Goal: Information Seeking & Learning: Learn about a topic

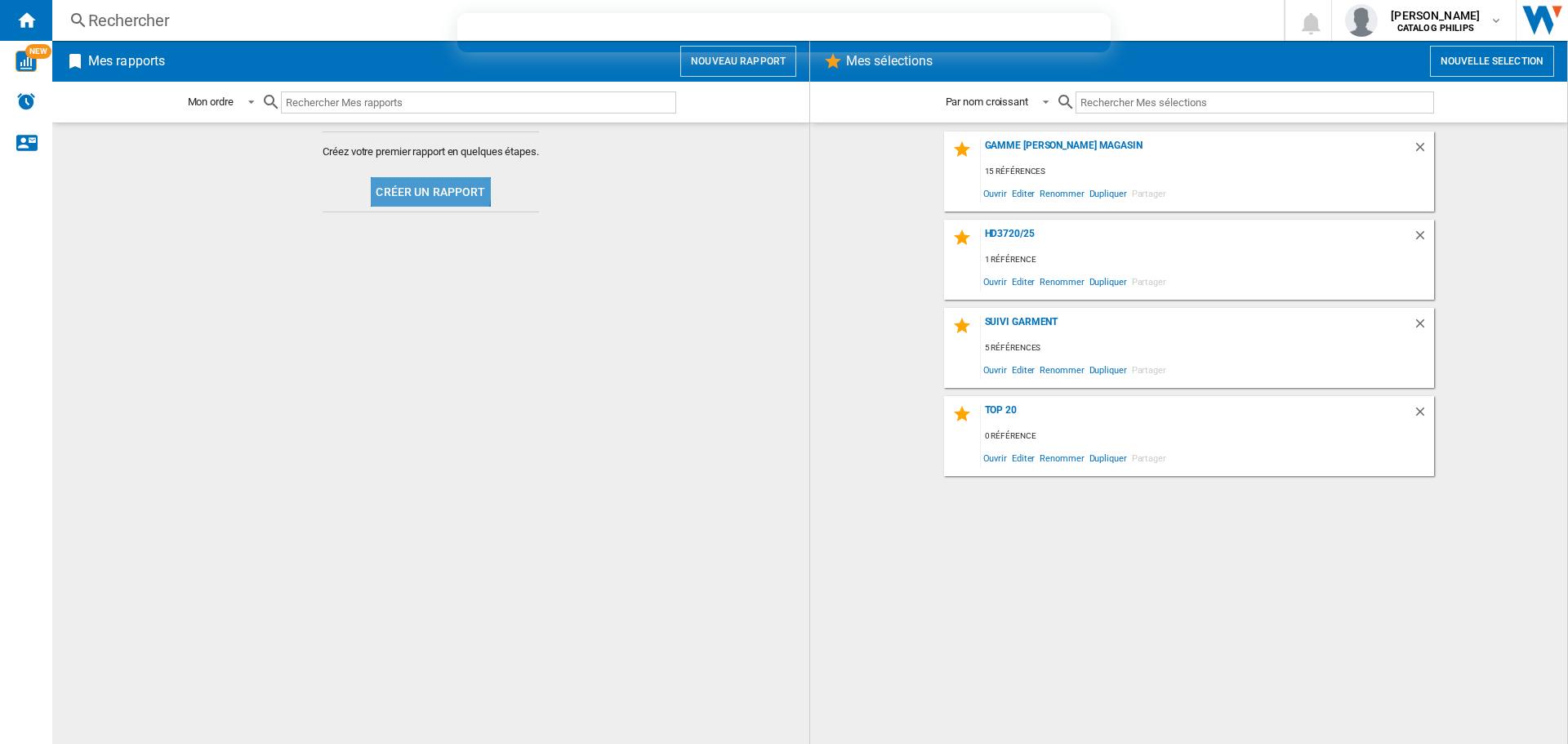
click at [427, 189] on button "Créer un rapport" at bounding box center [430, 192] width 119 height 30
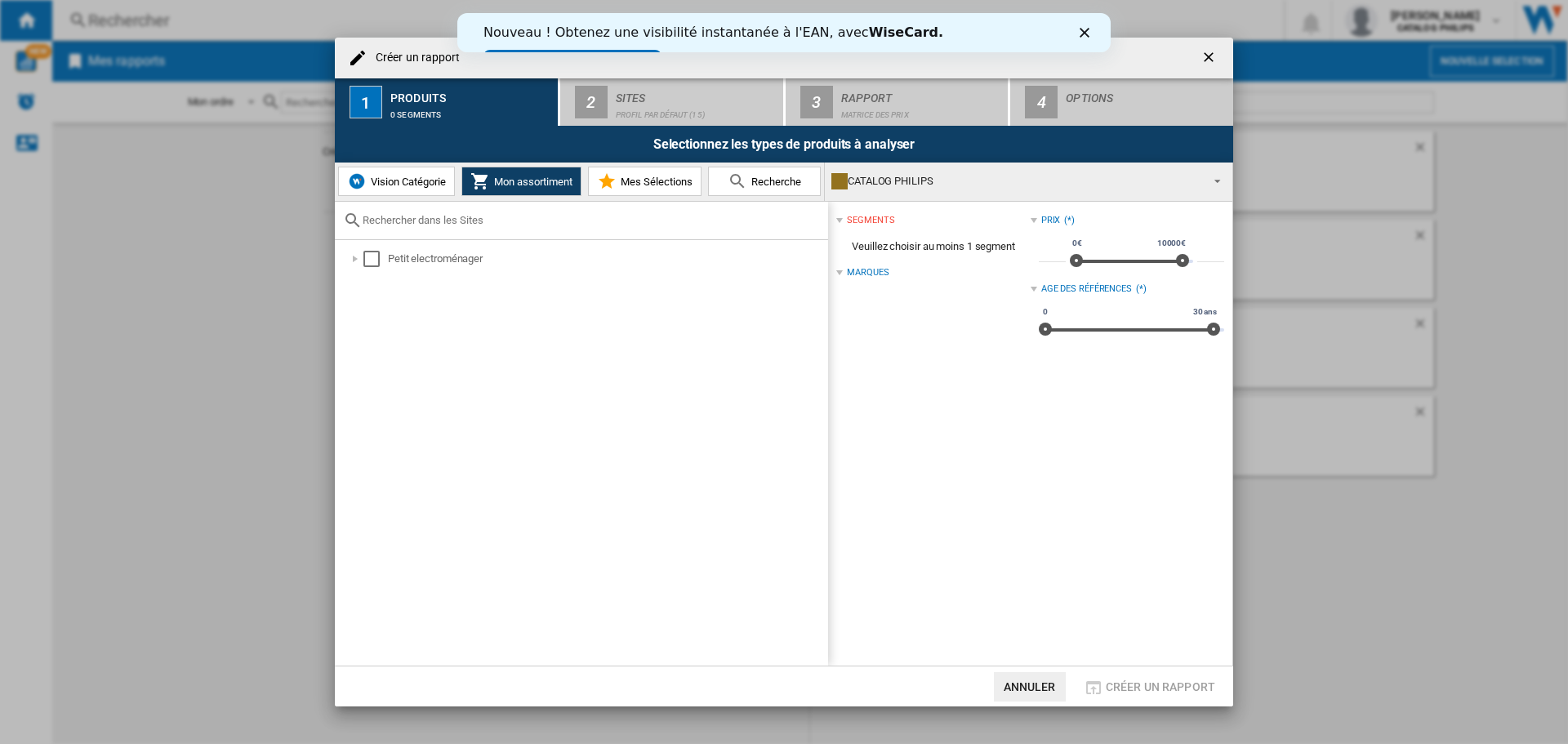
click at [781, 186] on span "Recherche" at bounding box center [774, 181] width 54 height 12
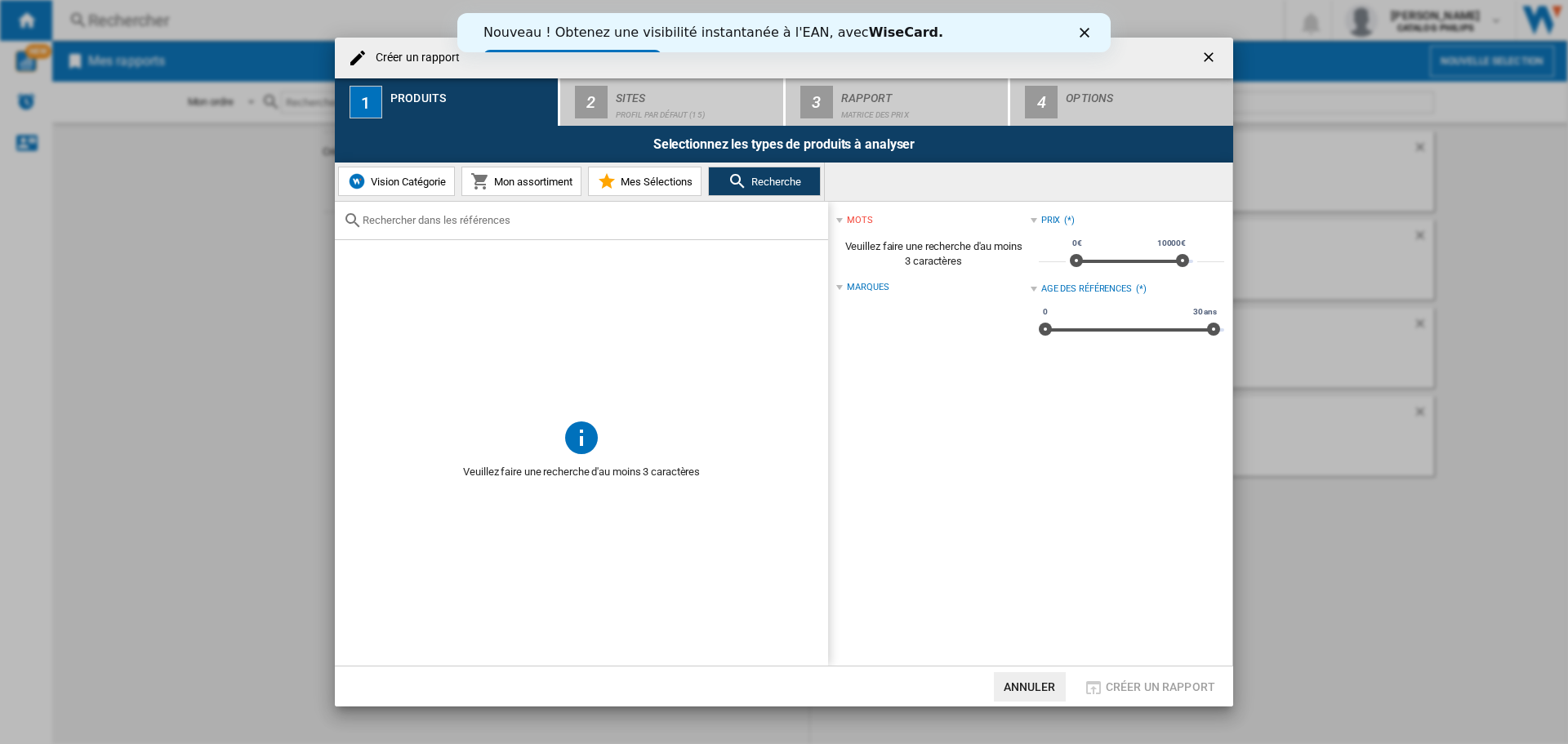
click at [447, 222] on input "text" at bounding box center [591, 219] width 457 height 12
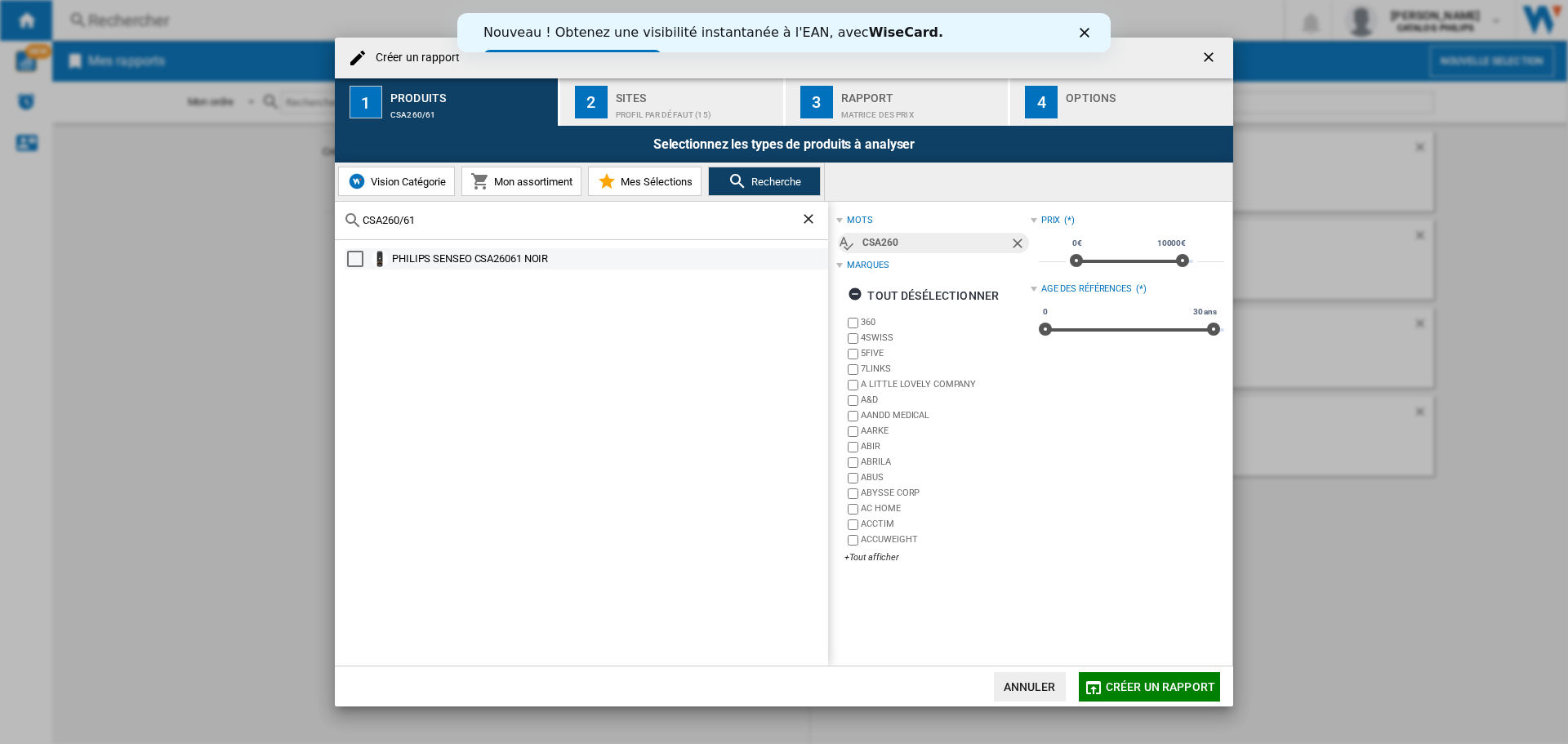
type input "CSA260/61"
click at [496, 264] on div "PHILIPS SENSEO CSA26061 NOIR" at bounding box center [608, 259] width 434 height 17
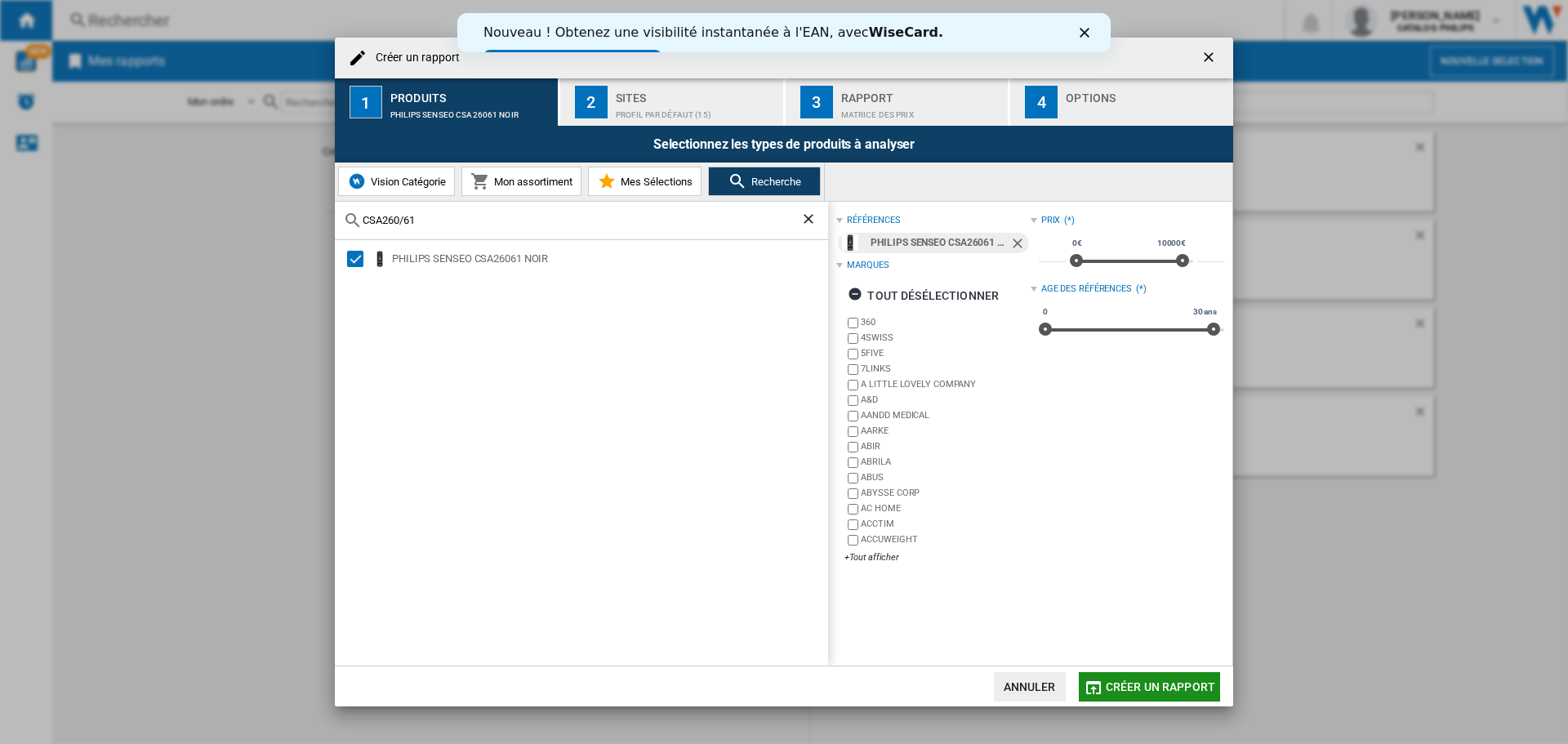
click at [1178, 682] on span "Créer un rapport" at bounding box center [1161, 687] width 109 height 13
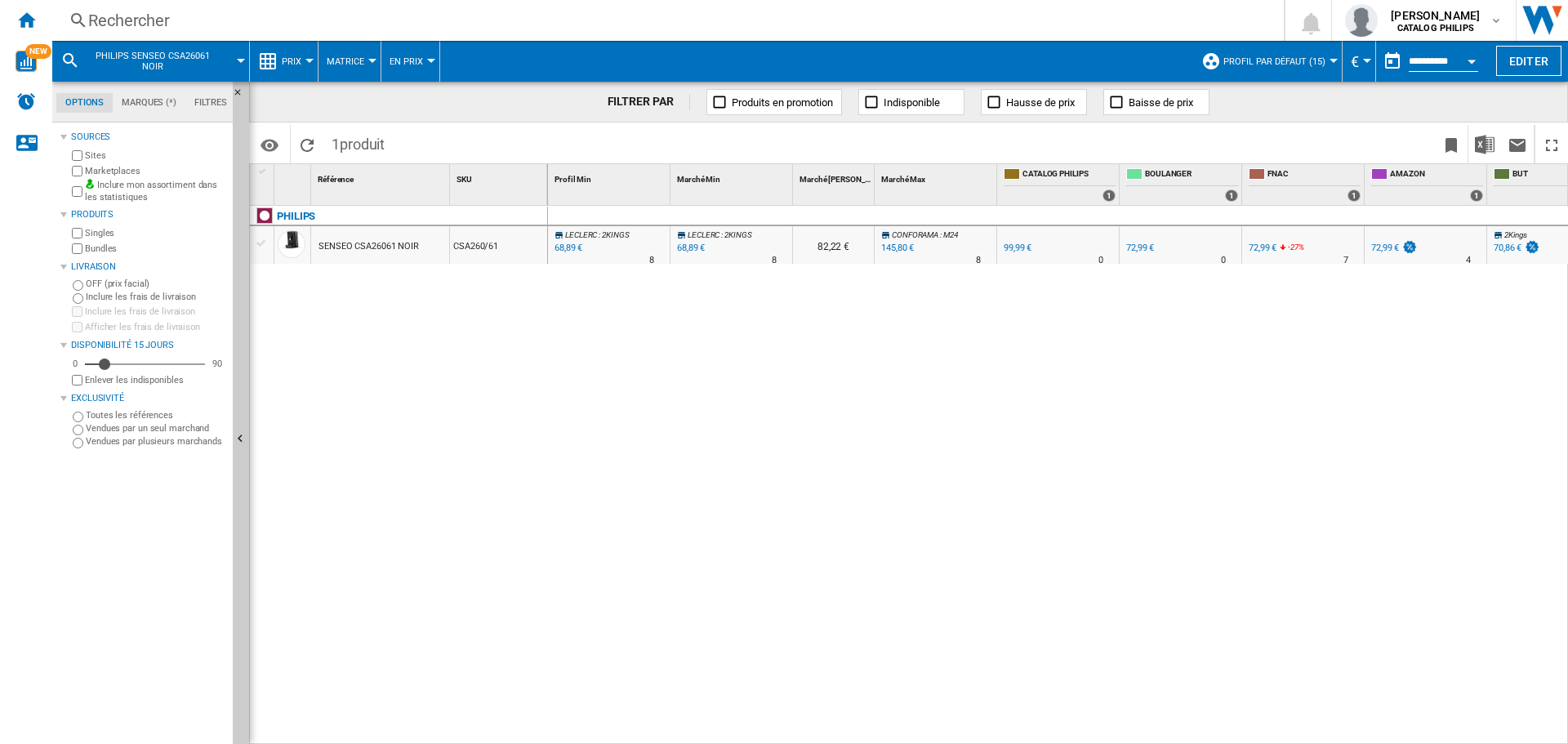
click at [301, 59] on button "Prix" at bounding box center [296, 60] width 28 height 41
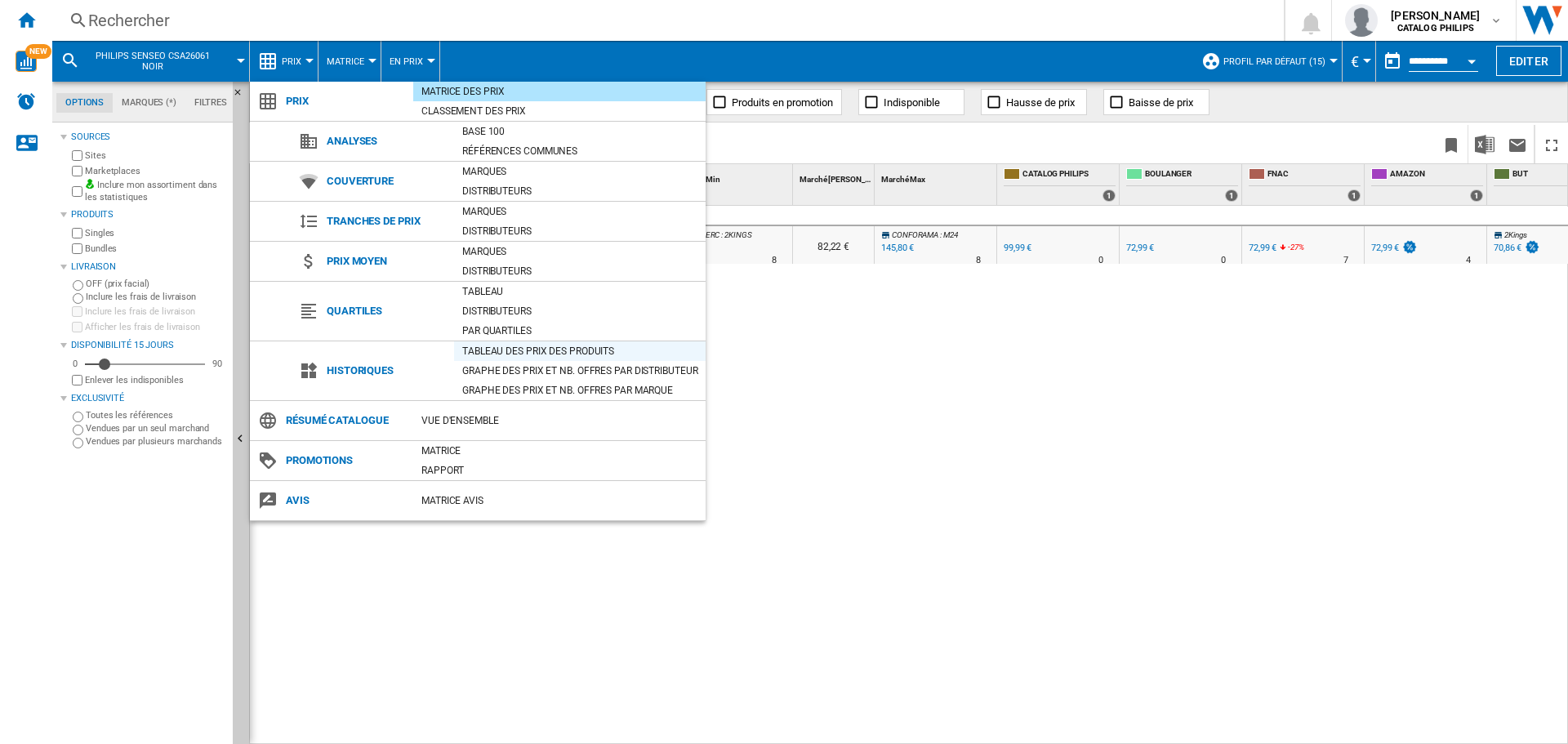
click at [522, 349] on div "Tableau des prix des produits" at bounding box center [580, 351] width 252 height 17
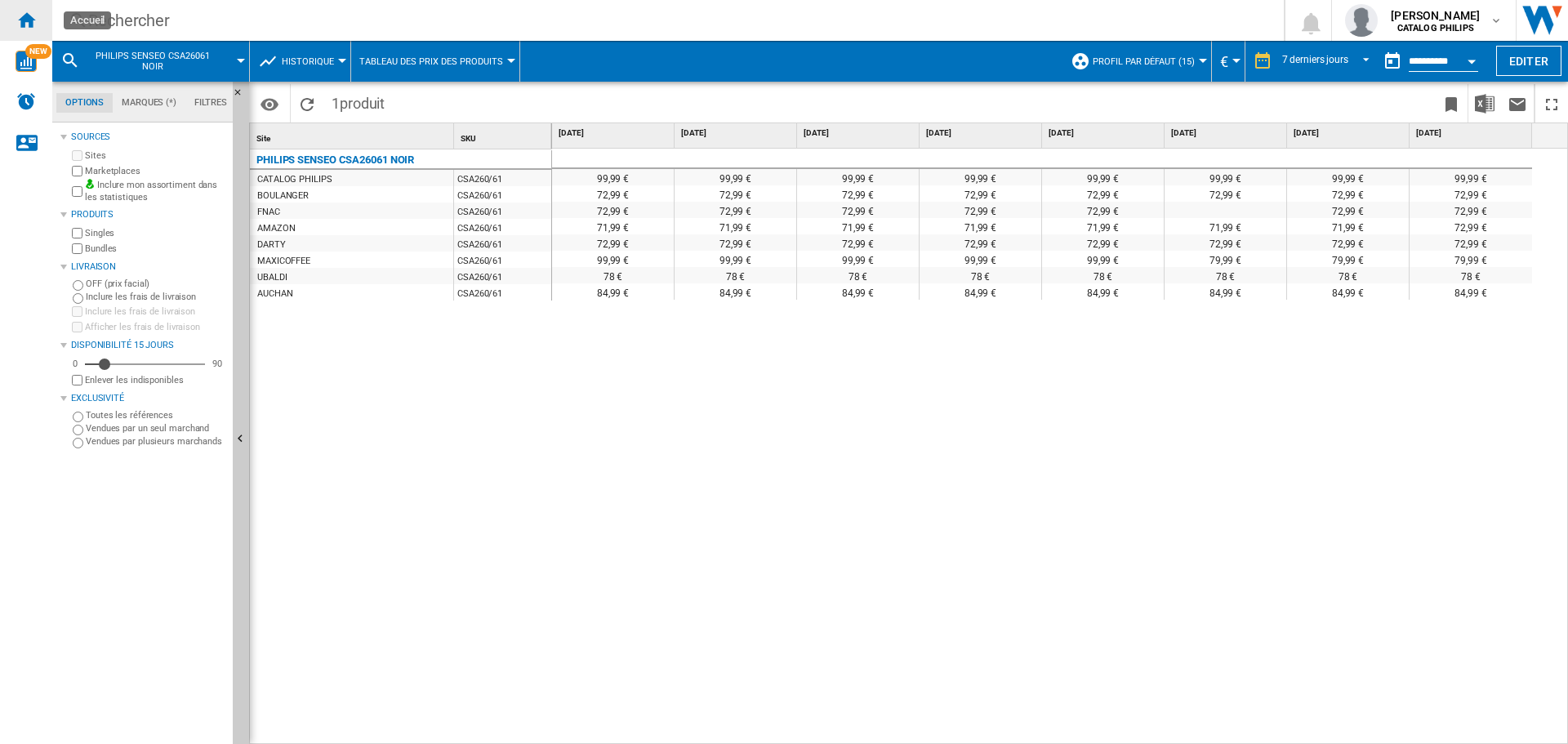
click at [18, 19] on ng-md-icon "Accueil" at bounding box center [26, 20] width 20 height 20
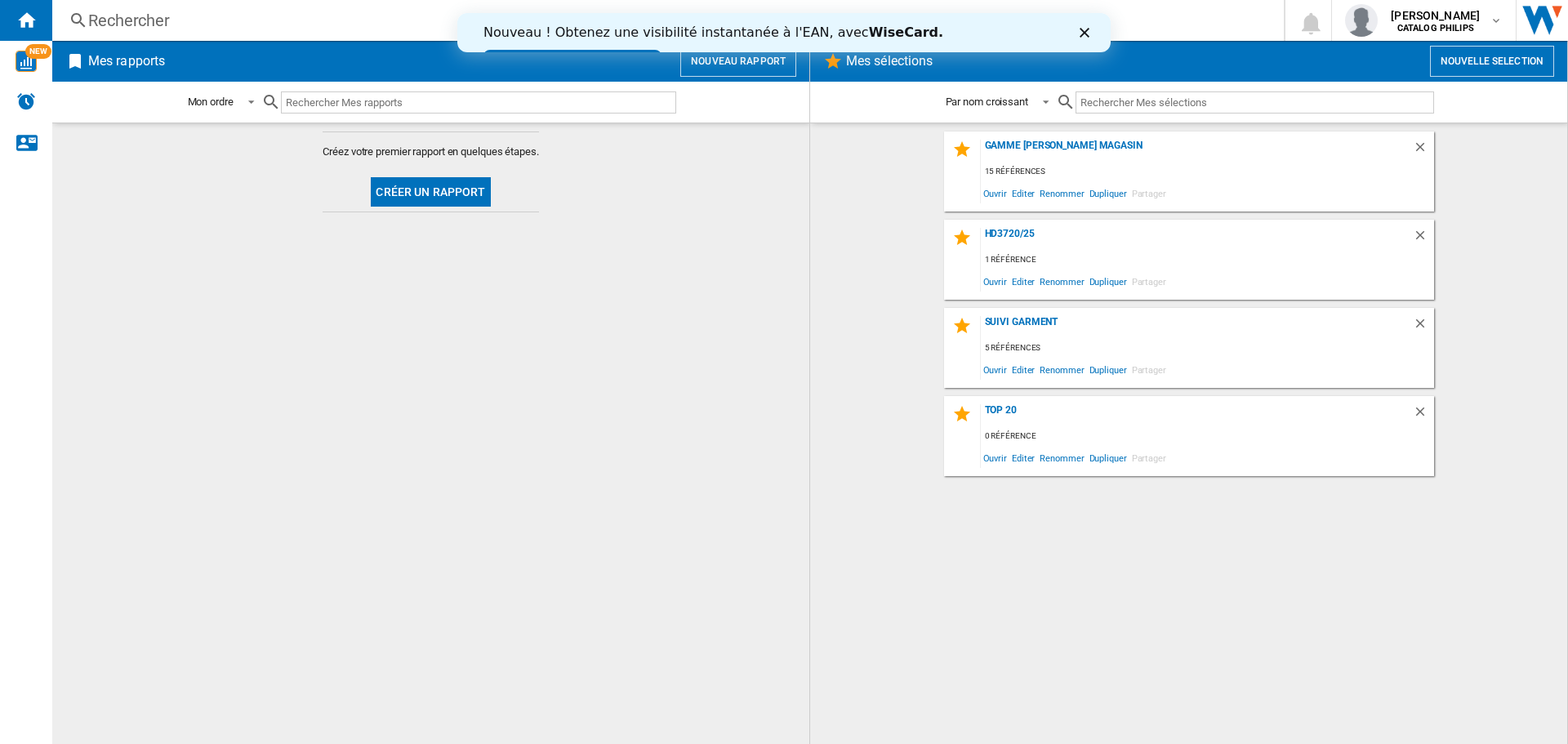
click at [421, 187] on button "Créer un rapport" at bounding box center [430, 192] width 119 height 30
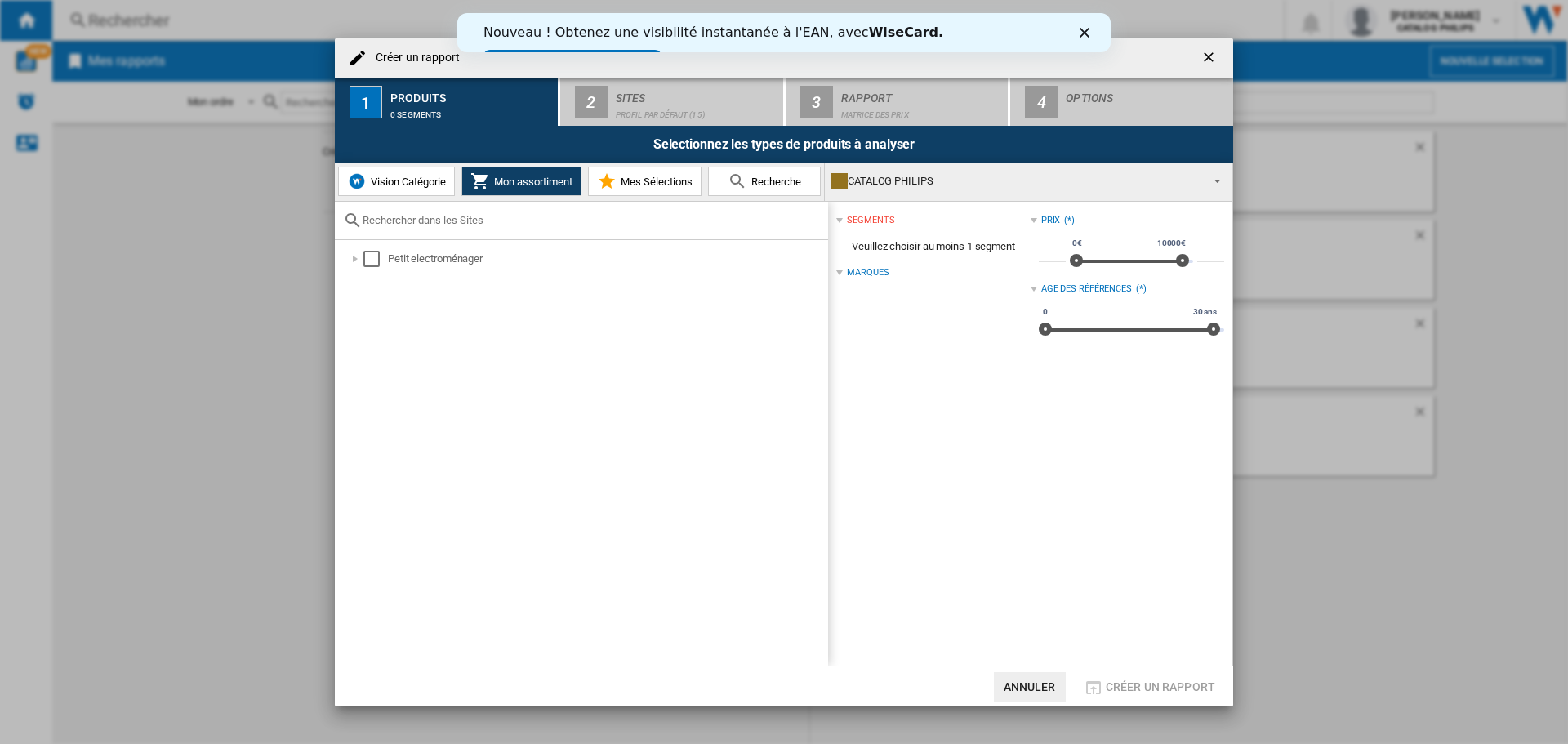
click at [767, 182] on span "Recherche" at bounding box center [774, 181] width 54 height 12
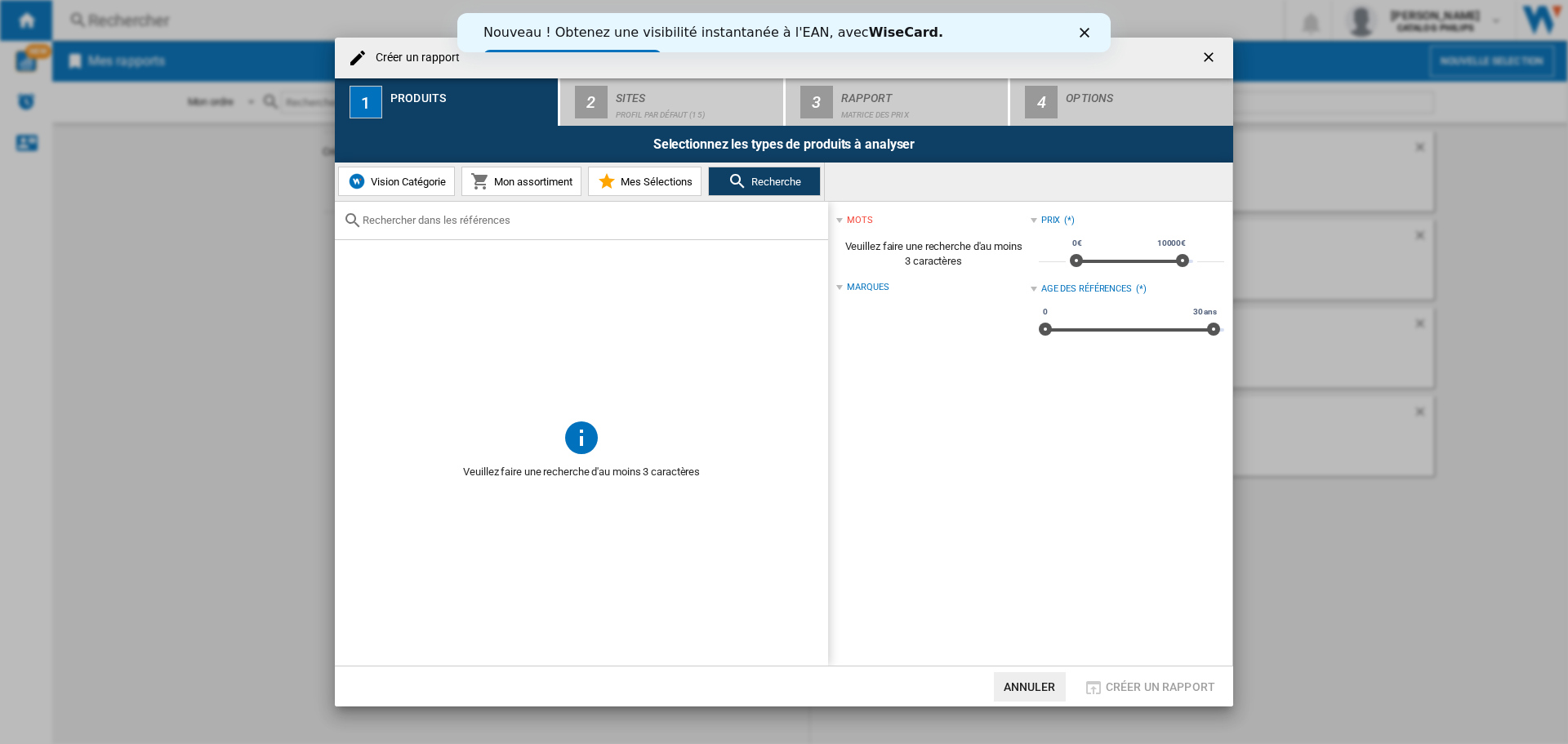
drag, startPoint x: 512, startPoint y: 232, endPoint x: 511, endPoint y: 218, distance: 14.0
click at [512, 231] on div "Créer un ..." at bounding box center [581, 221] width 493 height 38
click at [511, 218] on input "Créer un ..." at bounding box center [591, 219] width 457 height 12
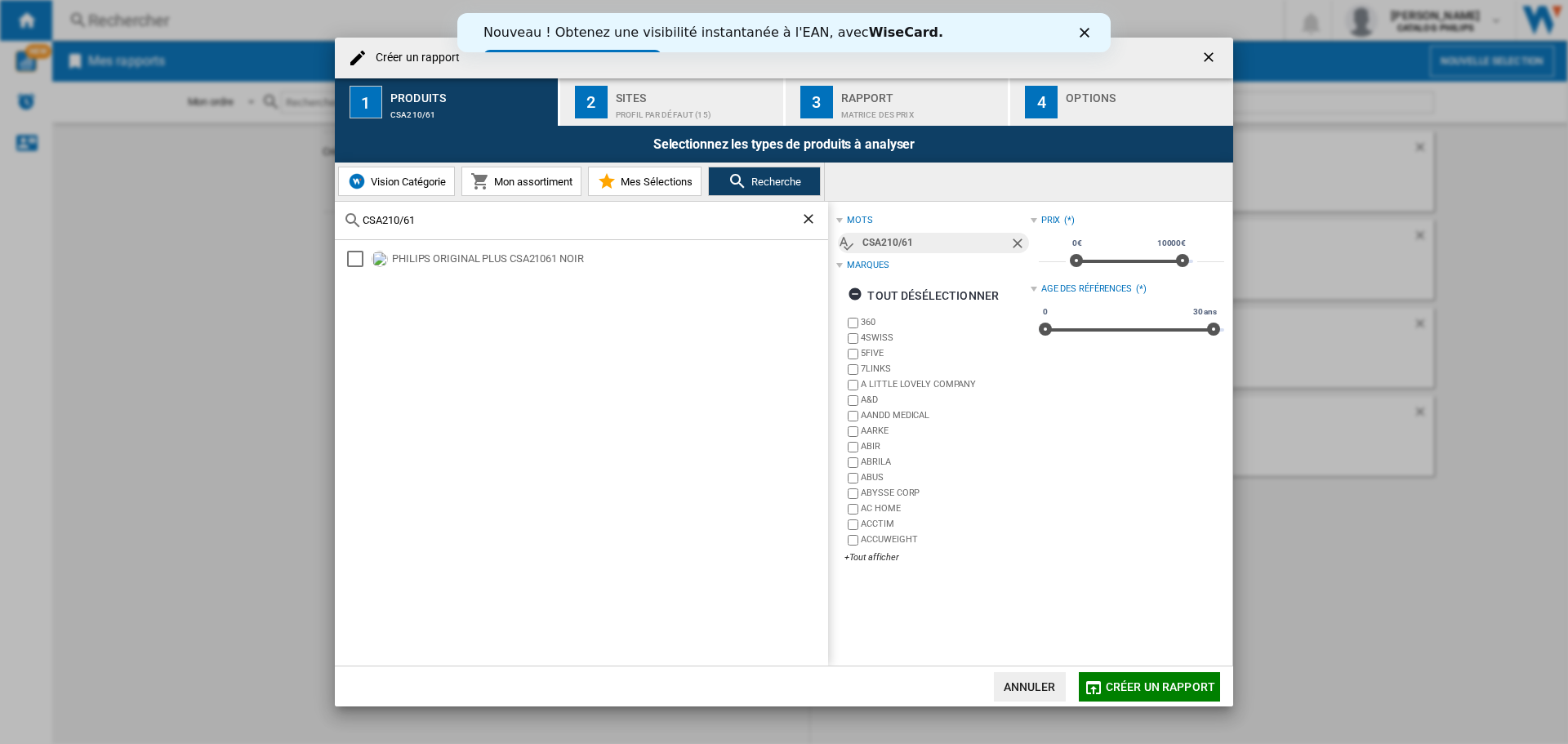
type input "CSA210/61"
click at [1156, 684] on span "Créer un rapport" at bounding box center [1161, 687] width 109 height 13
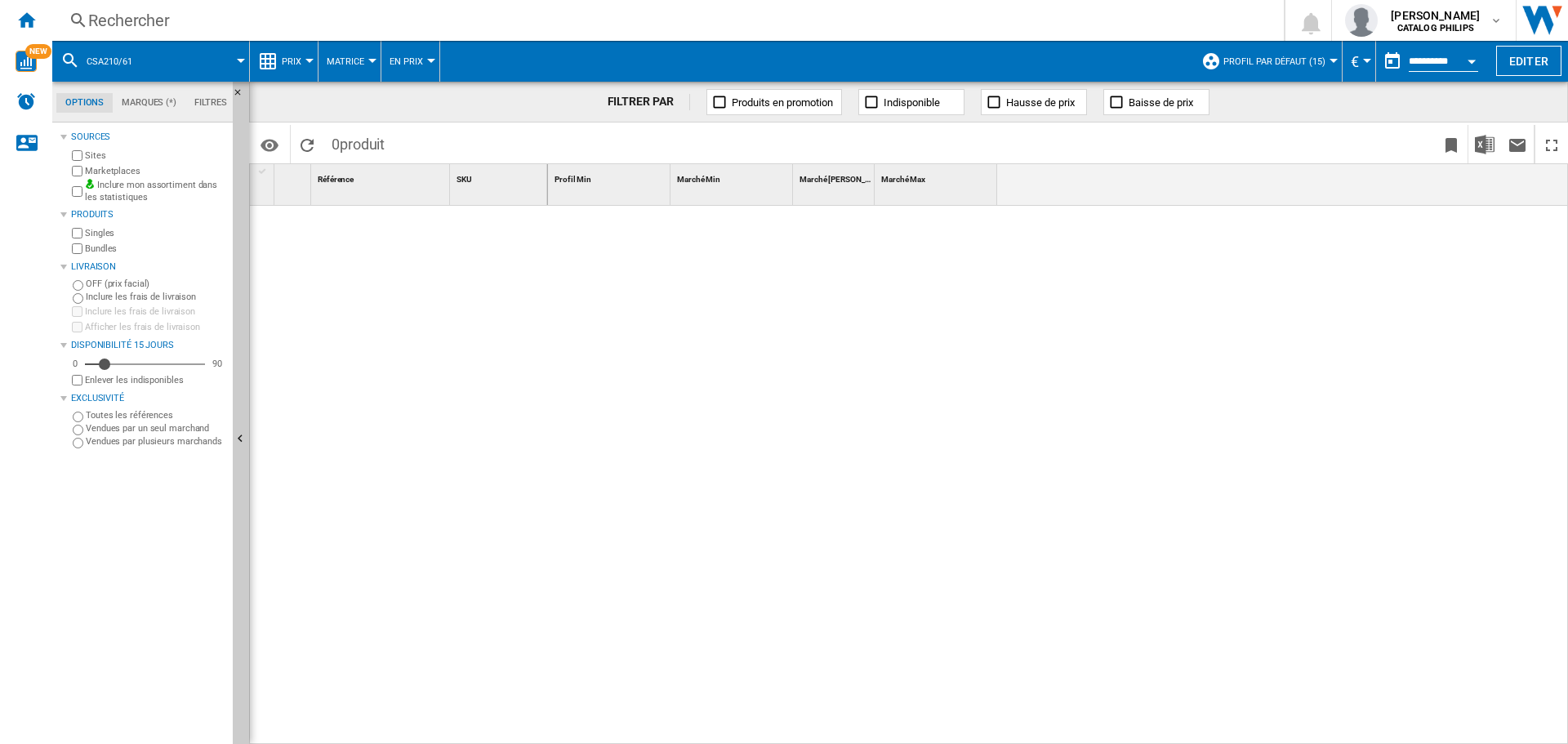
click at [307, 59] on div at bounding box center [310, 60] width 8 height 4
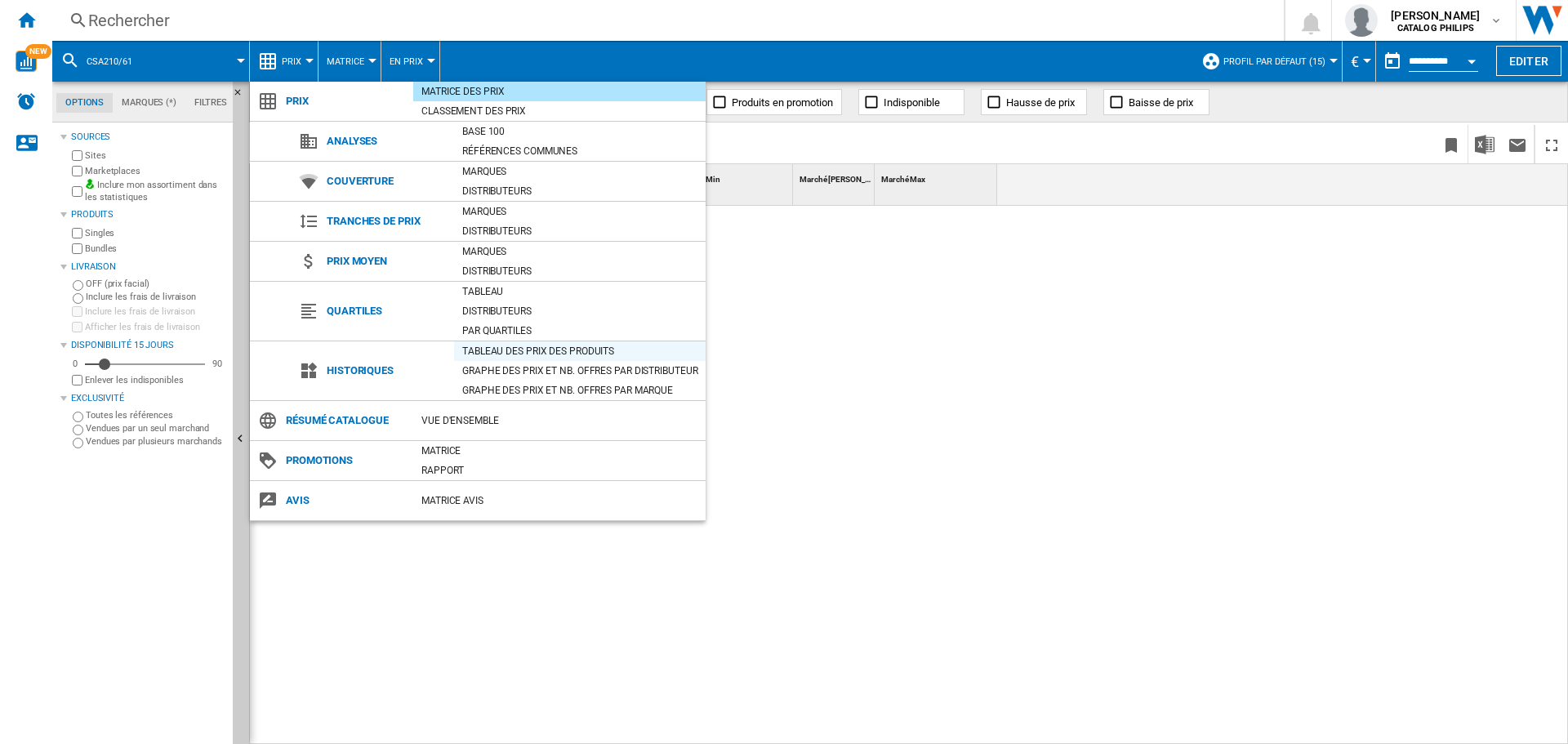
click at [546, 353] on div "Tableau des prix des produits" at bounding box center [580, 351] width 252 height 17
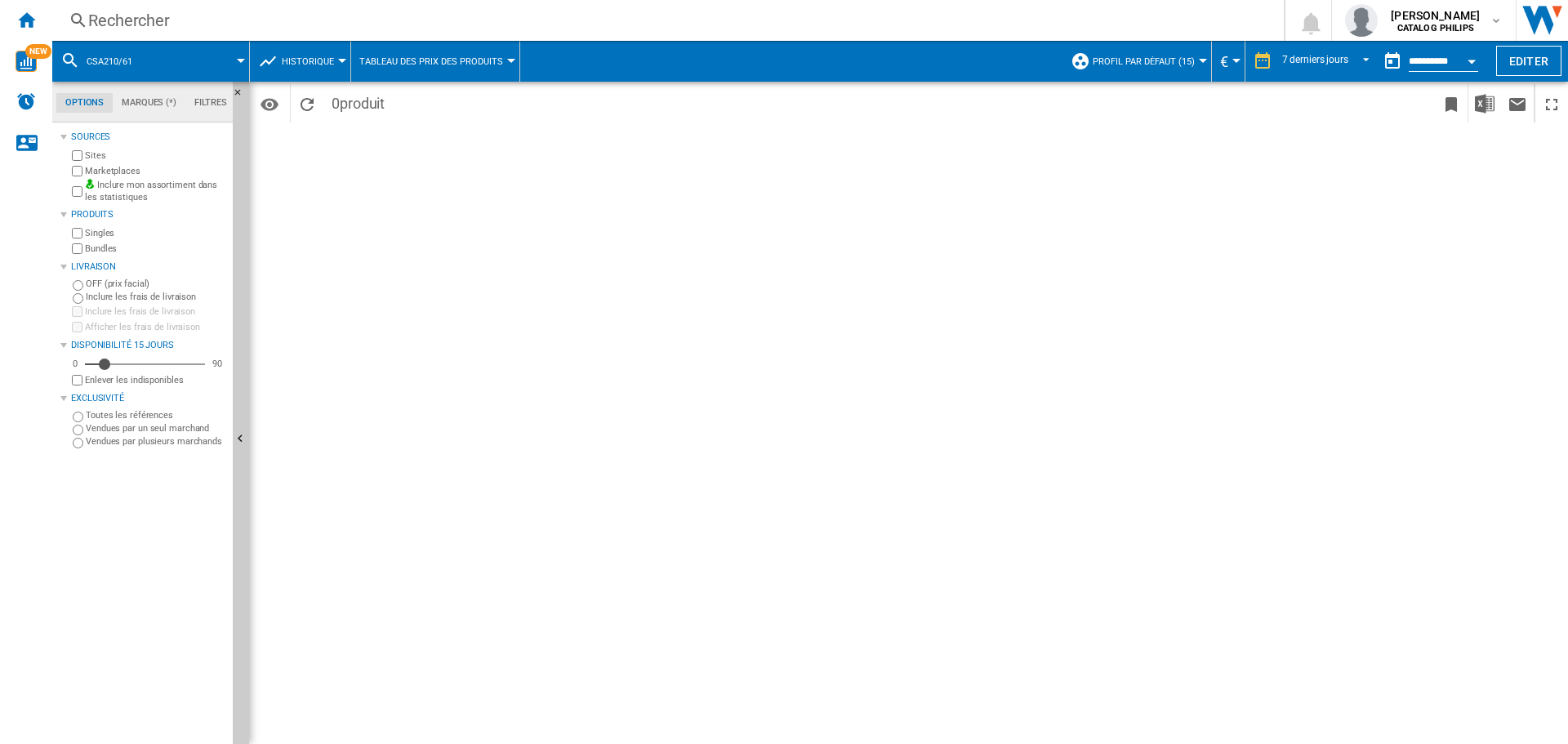
click at [123, 59] on span "CSA210/61" at bounding box center [109, 61] width 46 height 11
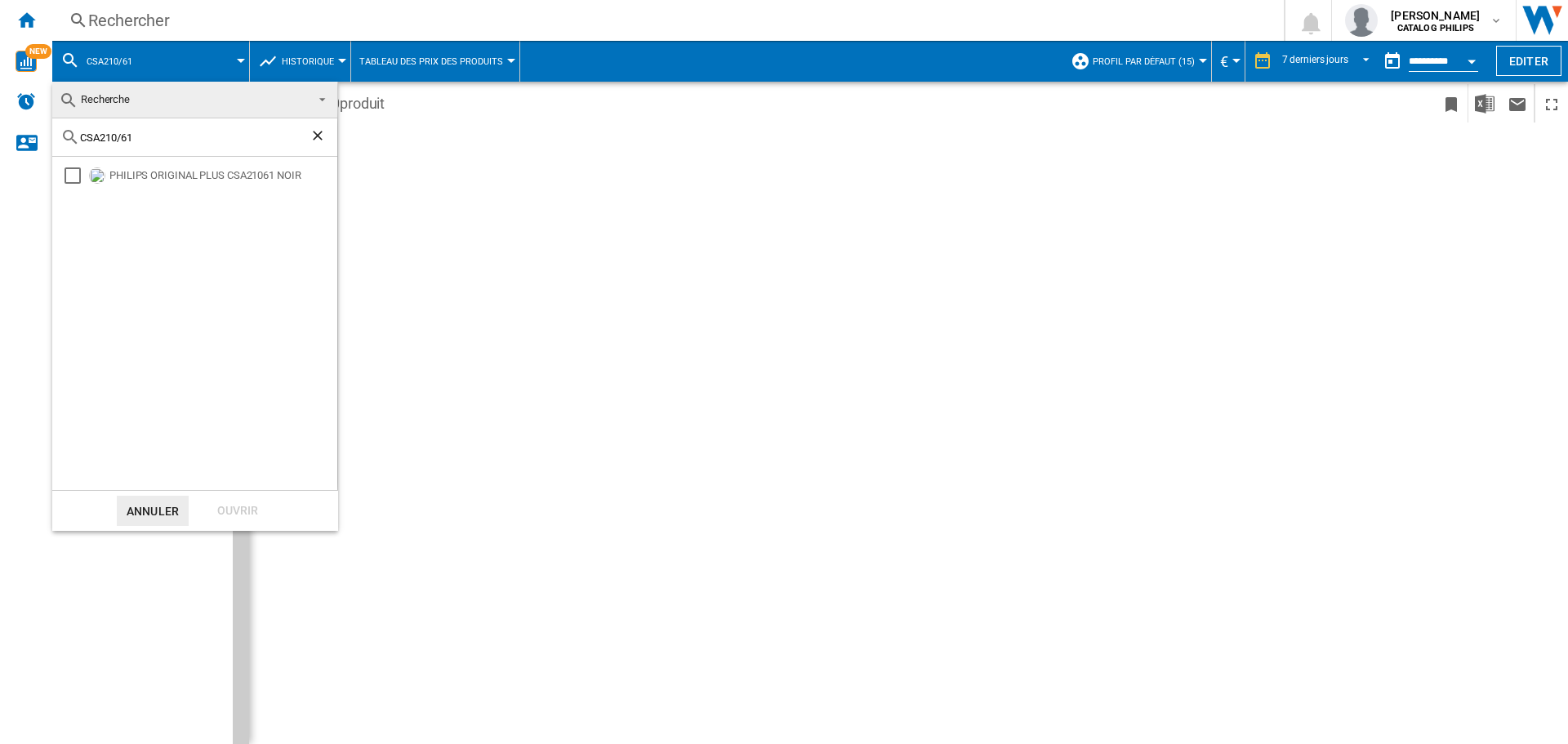
click at [123, 59] on md-backdrop at bounding box center [784, 372] width 1568 height 744
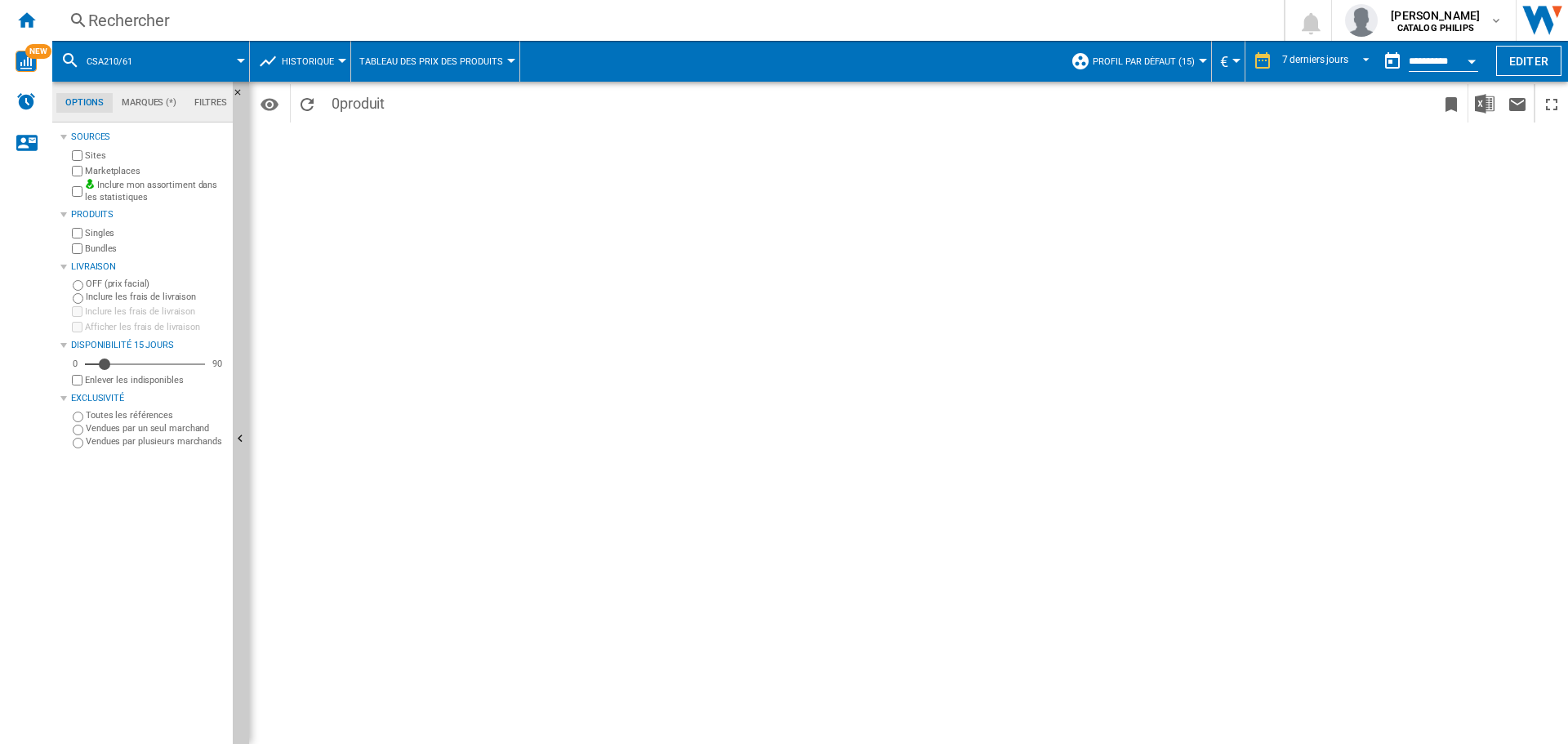
click at [114, 67] on button "CSA210/61" at bounding box center [118, 60] width 62 height 41
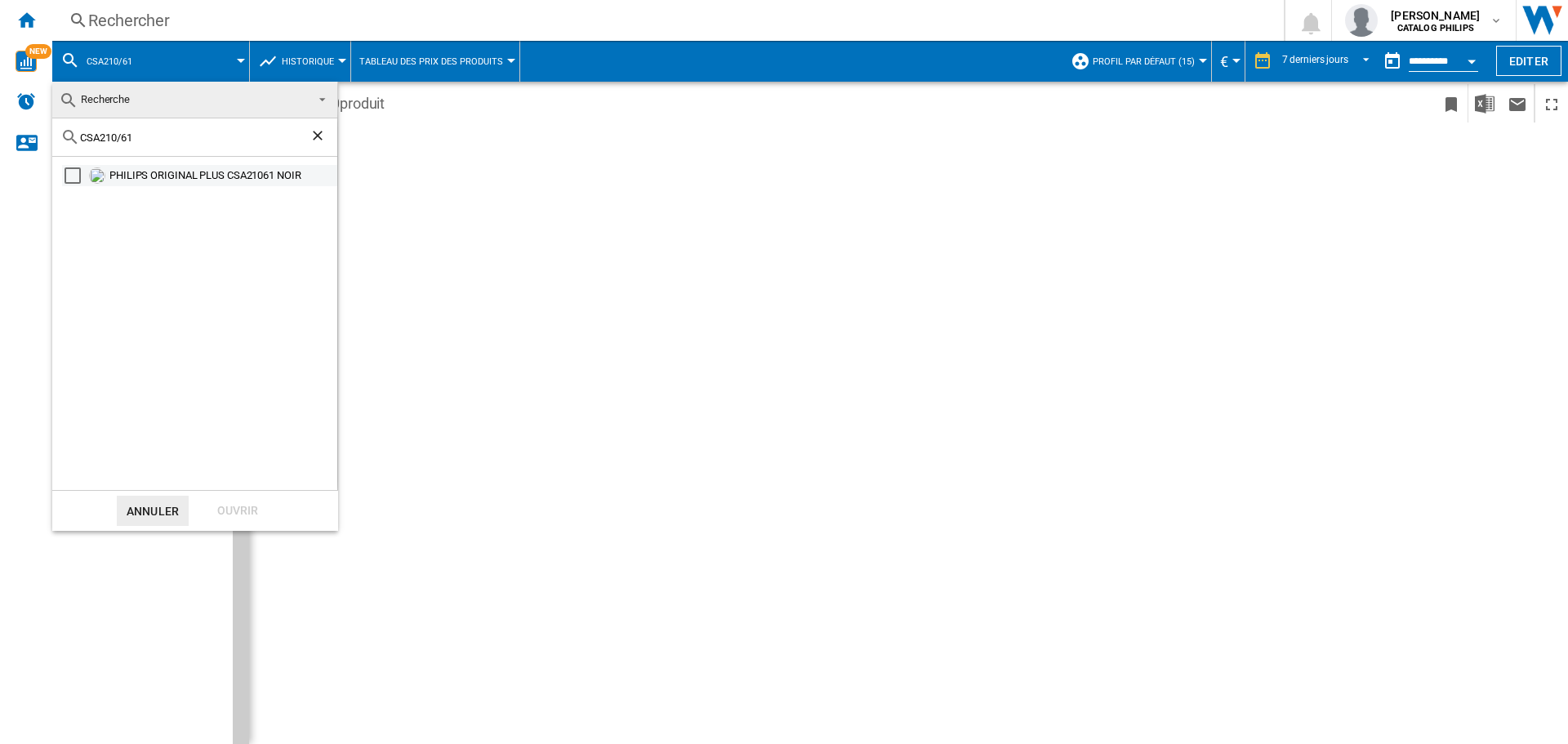
click at [78, 176] on div "Select" at bounding box center [73, 175] width 17 height 17
click at [240, 507] on div "Ouvrir" at bounding box center [238, 511] width 72 height 30
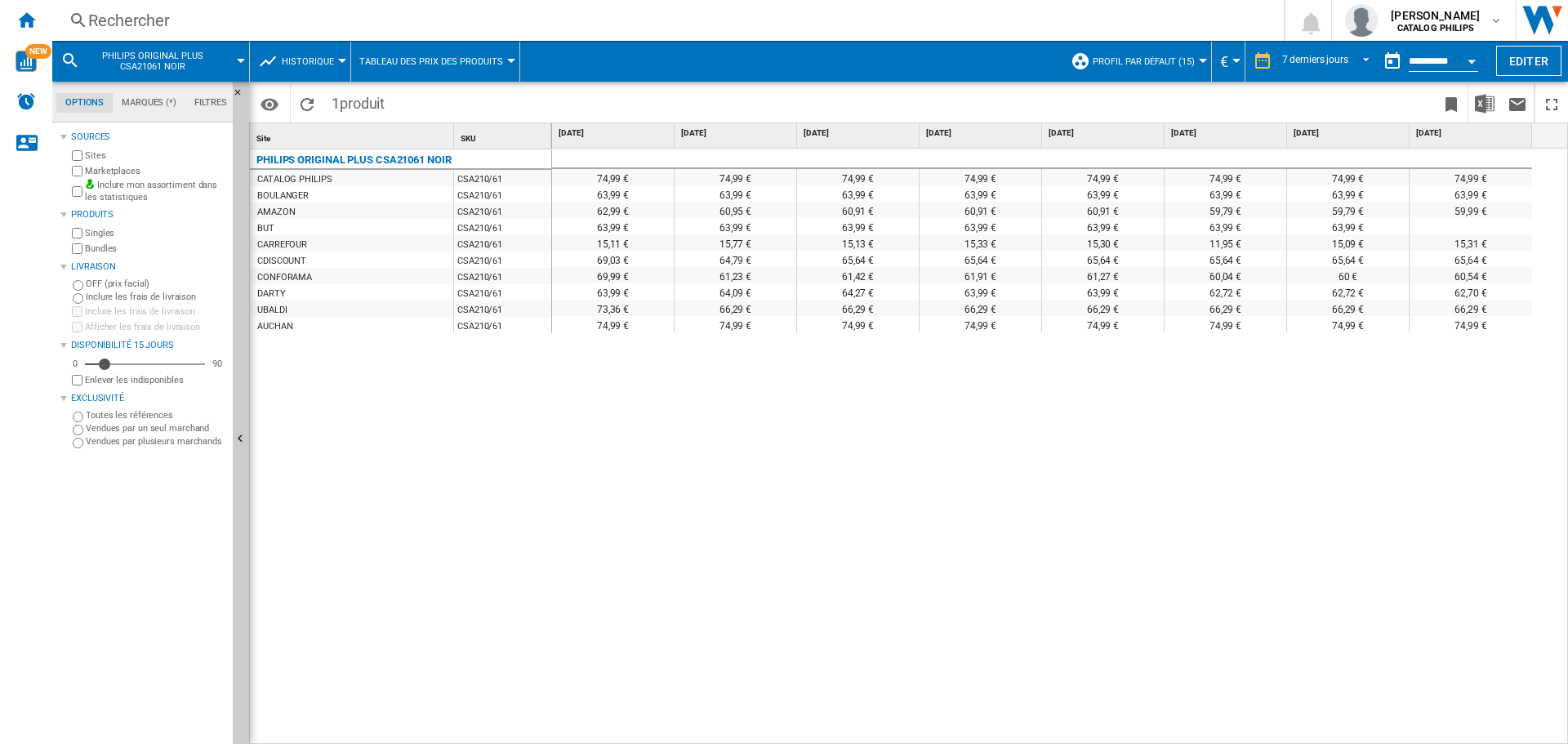
click at [300, 56] on span "Historique" at bounding box center [307, 61] width 52 height 11
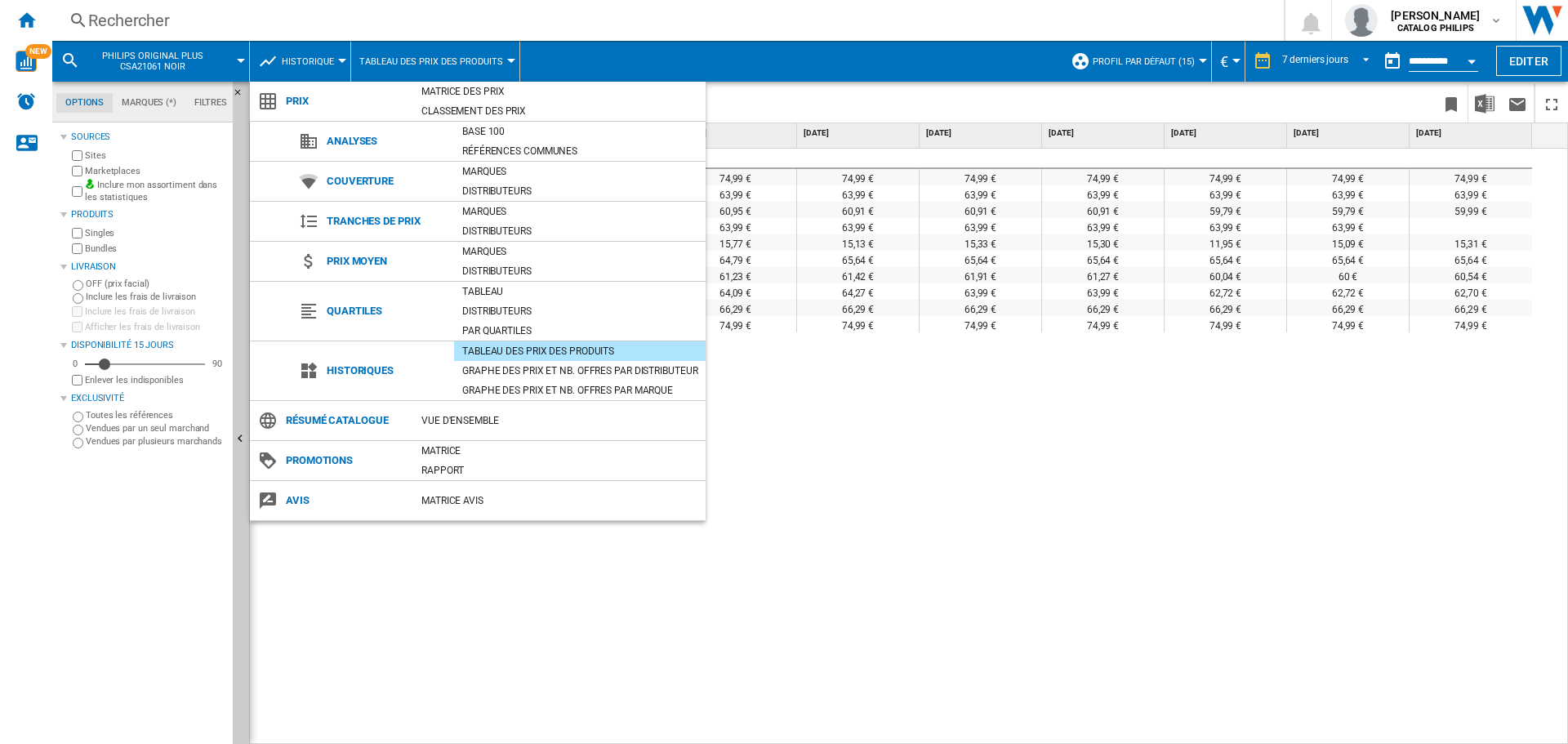
click at [1148, 461] on md-backdrop at bounding box center [784, 372] width 1568 height 744
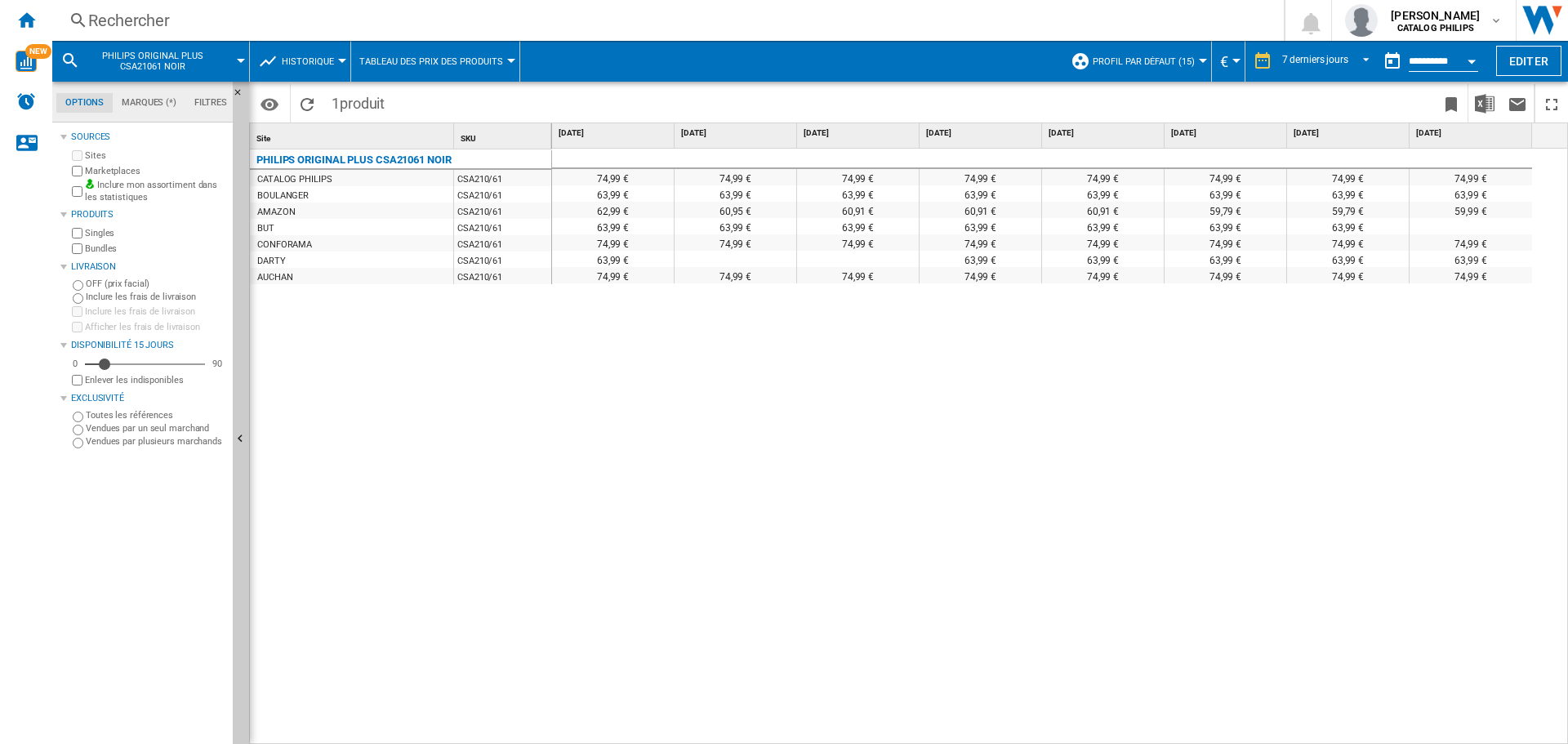
click at [1340, 414] on div "74,99 € 74,99 € 74,99 € 74,99 € 74,99 € 74,99 € 74,99 € 74,99 € 63,99 € 63,99 €…" at bounding box center [1061, 447] width 1017 height 596
click at [1351, 314] on div "74,99 € 74,99 € 74,99 € 74,99 € 74,99 € 74,99 € 74,99 € 74,99 € 63,99 € 63,99 €…" at bounding box center [1061, 447] width 1017 height 596
click at [621, 370] on div "74,99 € 74,99 € 74,99 € 74,99 € 74,99 € 74,99 € 74,99 € 74,99 € 63,99 € 63,99 €…" at bounding box center [1061, 447] width 1017 height 596
click at [158, 63] on span "PHILIPS ORIGINAL PLUS CSA21061 NOIR" at bounding box center [152, 61] width 132 height 22
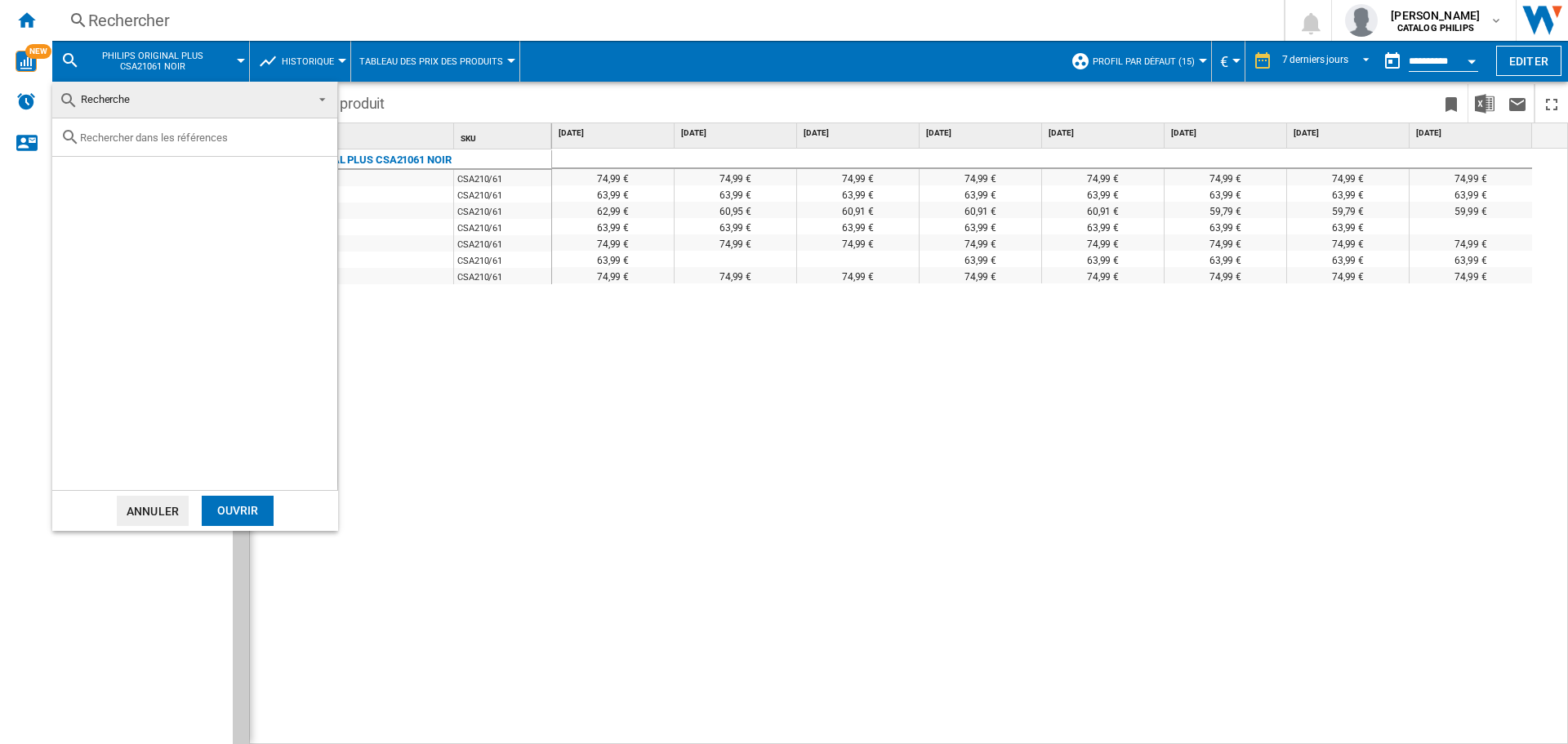
click at [161, 139] on input "text" at bounding box center [204, 137] width 249 height 12
type input "EP3349/70"
click at [195, 173] on div "PHILIPS SERIES 3300 EP334970 NOIR" at bounding box center [222, 175] width 225 height 17
click at [235, 518] on div "Ouvrir" at bounding box center [238, 511] width 72 height 30
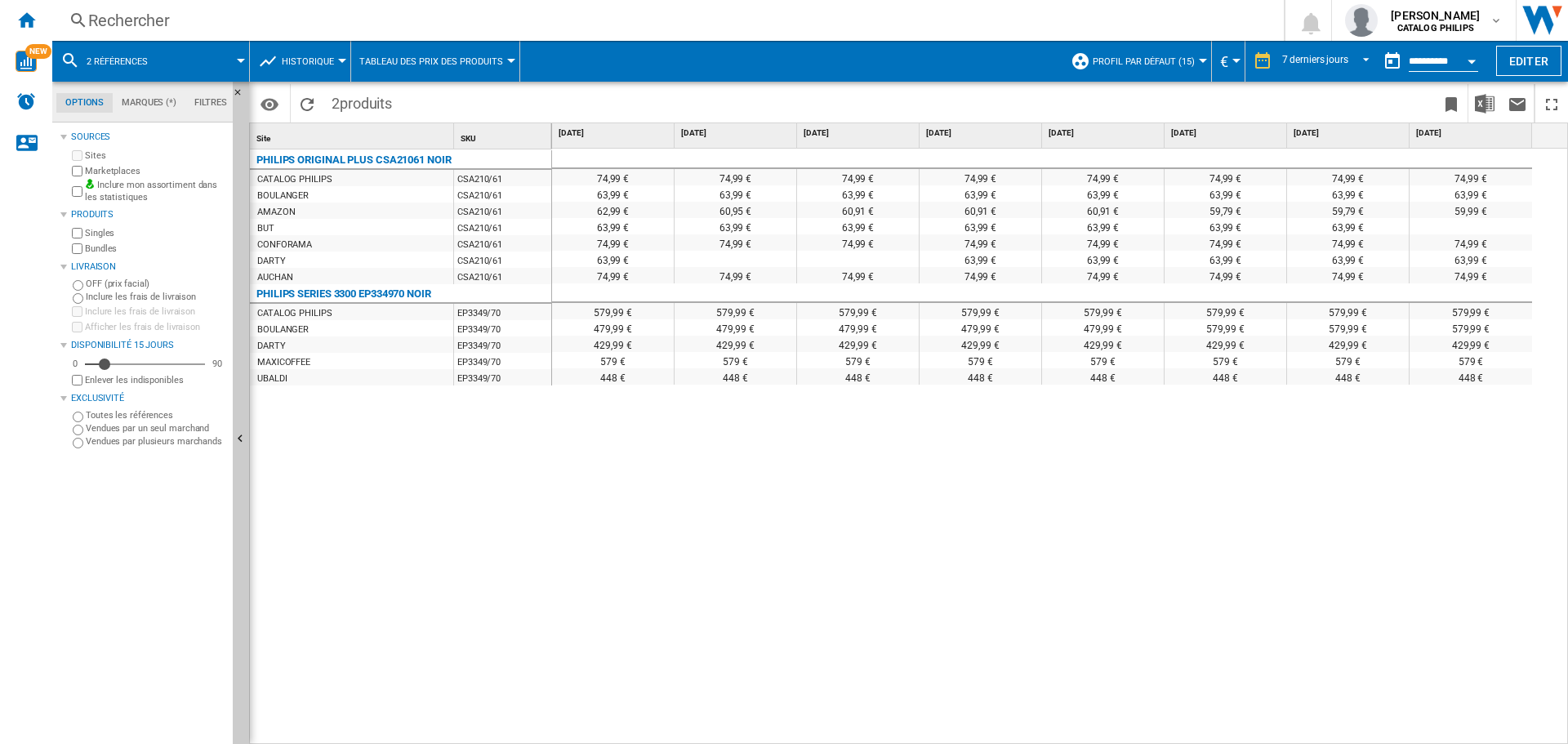
click at [1171, 458] on div "74,99 € 74,99 € 74,99 € 74,99 € 74,99 € 74,99 € 74,99 € 74,99 € 63,99 € 63,99 €…" at bounding box center [1061, 447] width 1017 height 596
click at [179, 49] on span at bounding box center [205, 60] width 70 height 41
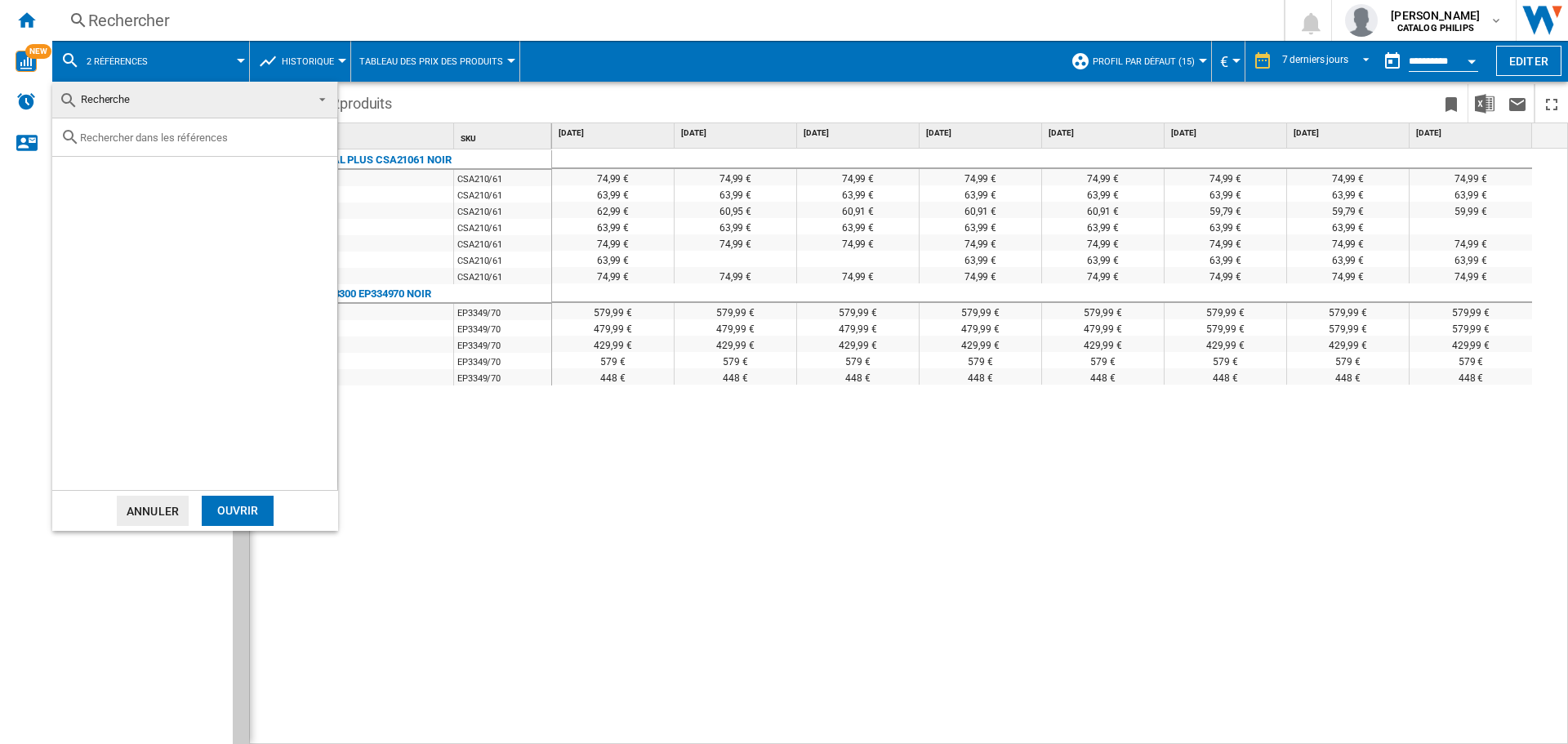
click at [229, 56] on md-backdrop at bounding box center [784, 372] width 1568 height 744
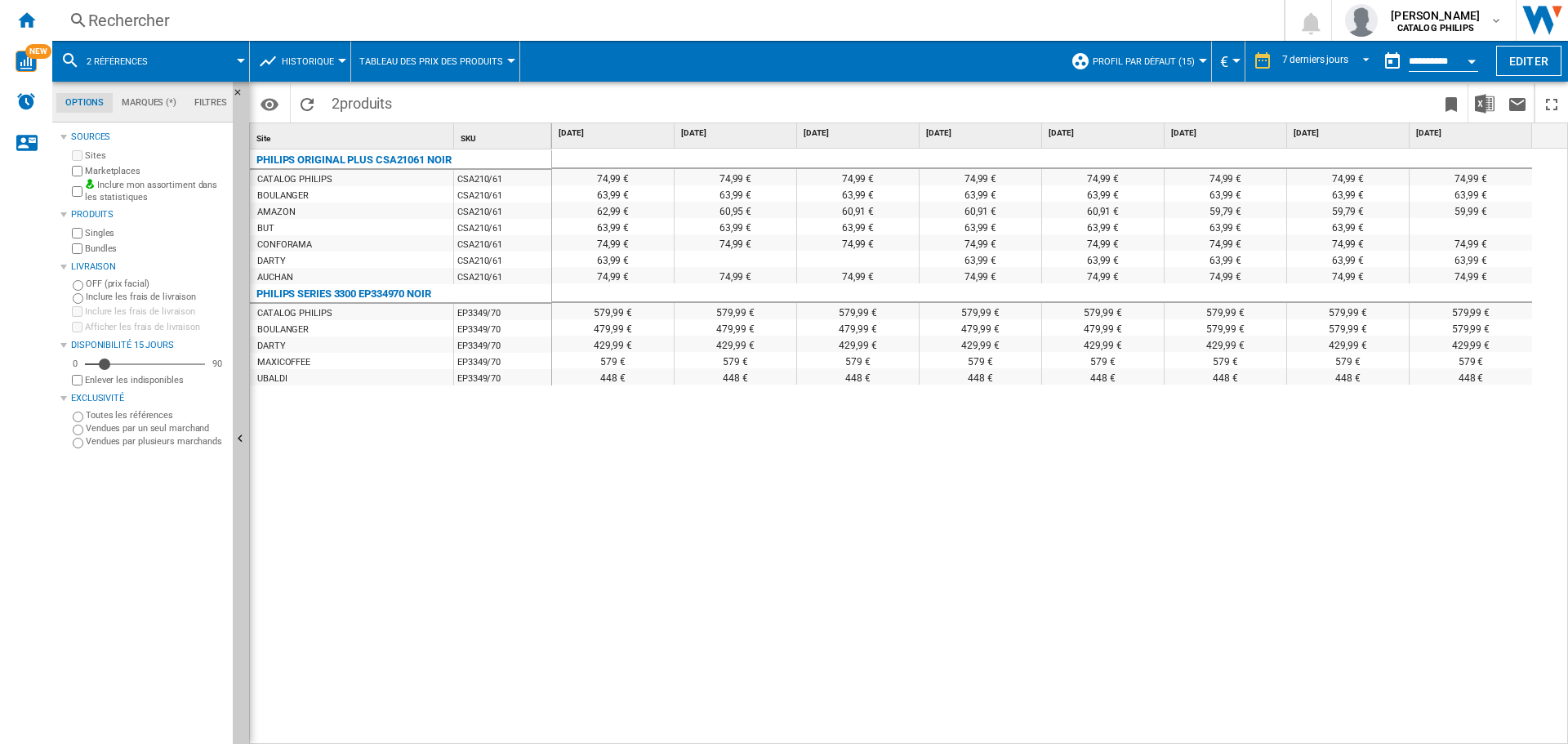
click at [235, 57] on span at bounding box center [205, 60] width 70 height 41
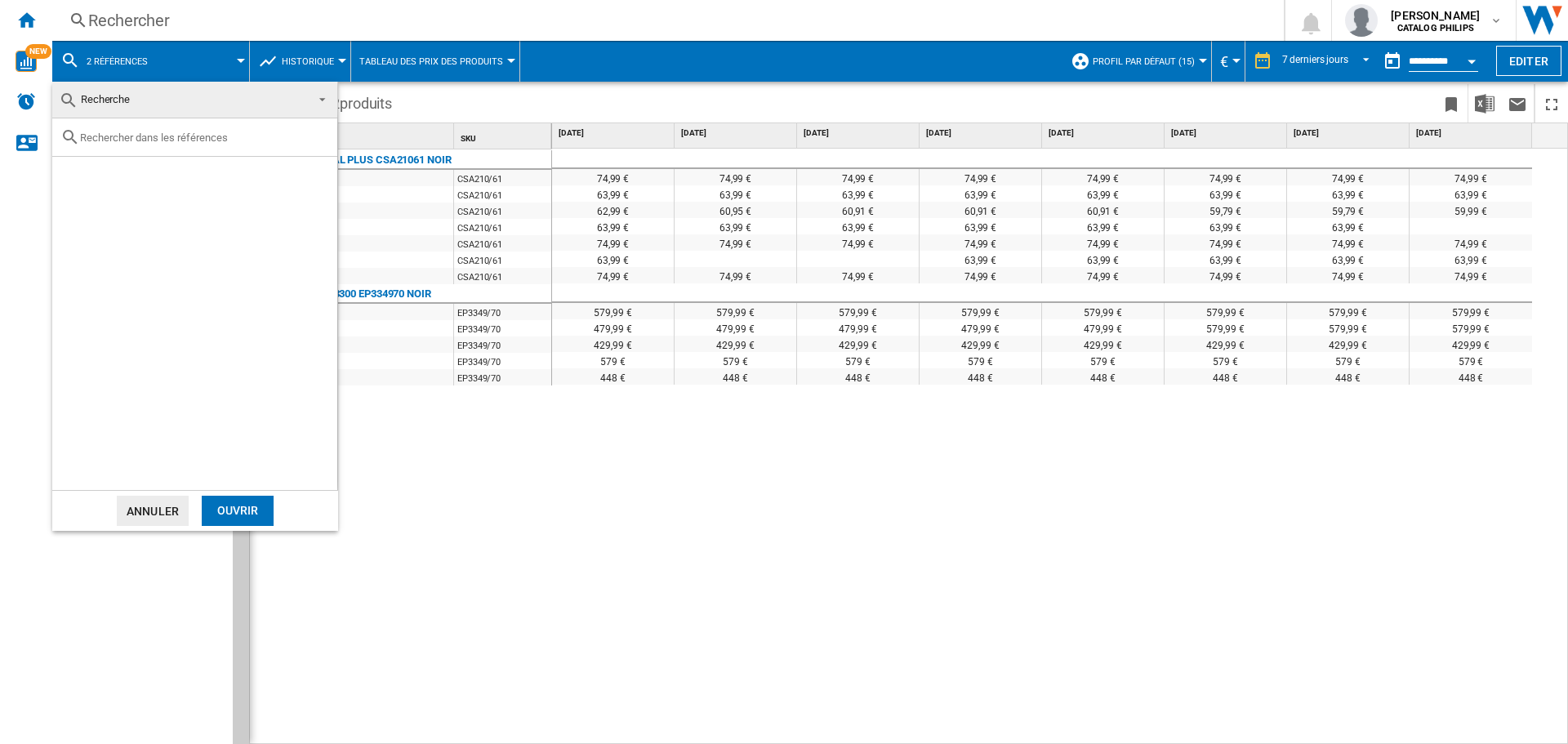
click at [594, 529] on md-backdrop at bounding box center [784, 372] width 1568 height 744
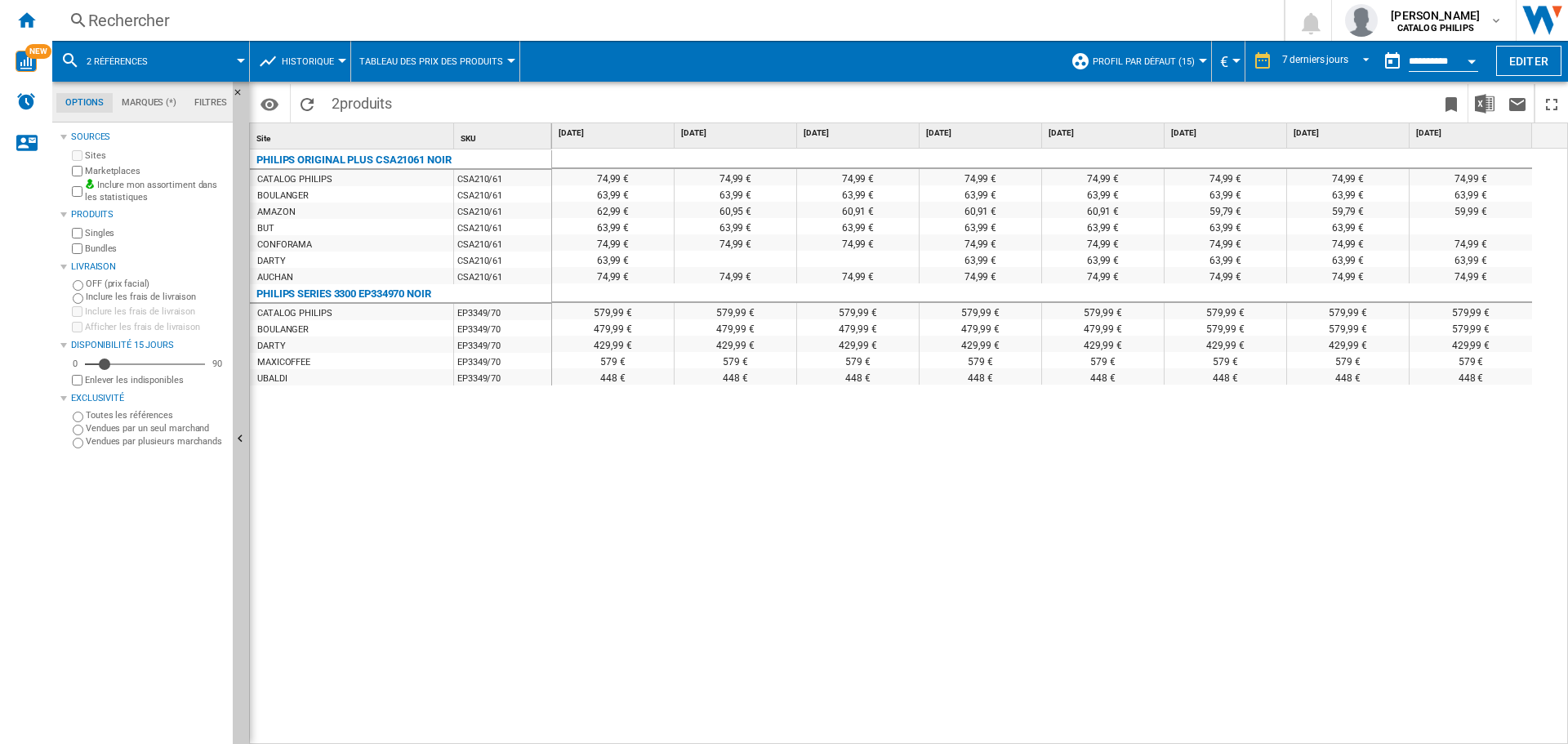
click at [207, 60] on span at bounding box center [205, 60] width 70 height 41
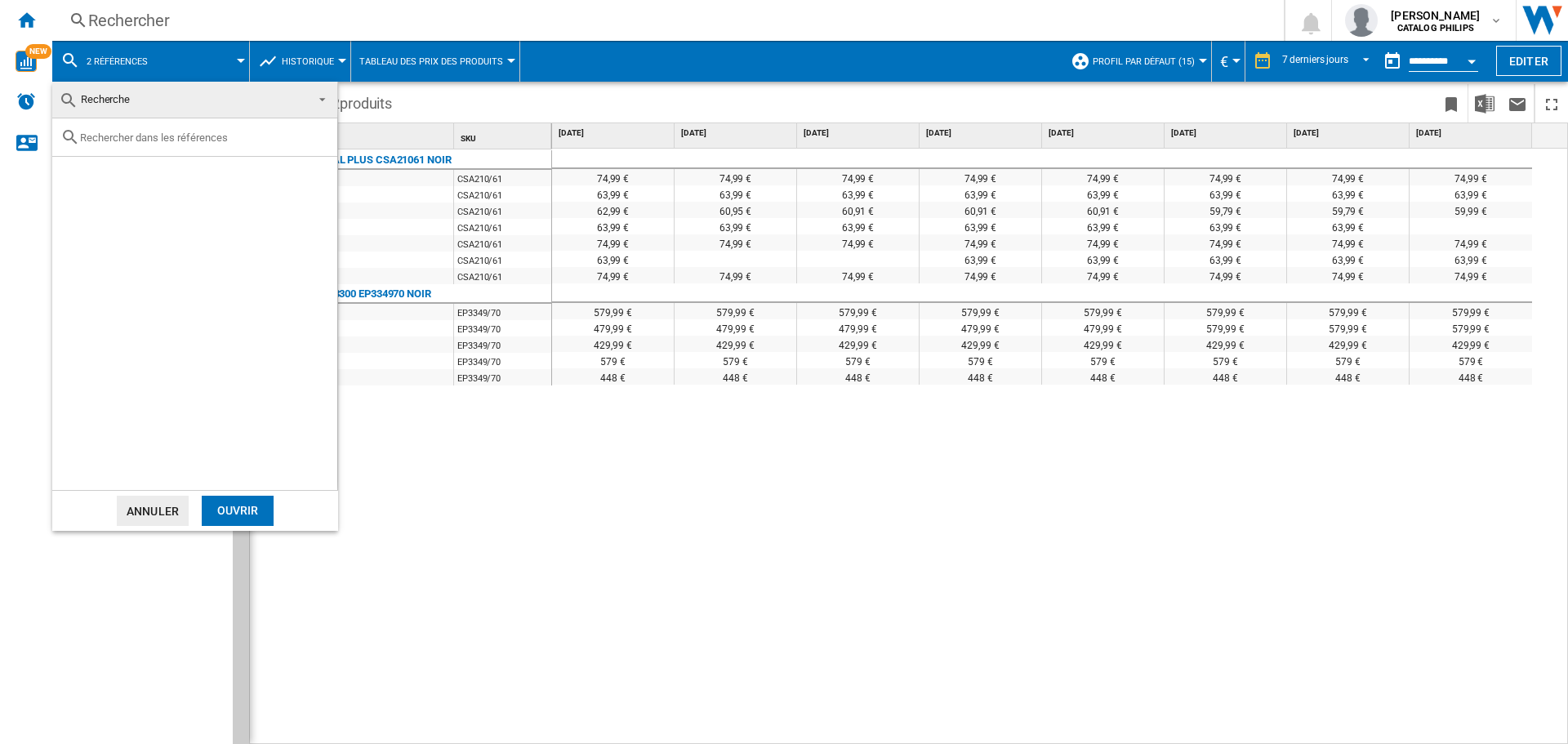
click at [320, 94] on span at bounding box center [318, 98] width 20 height 23
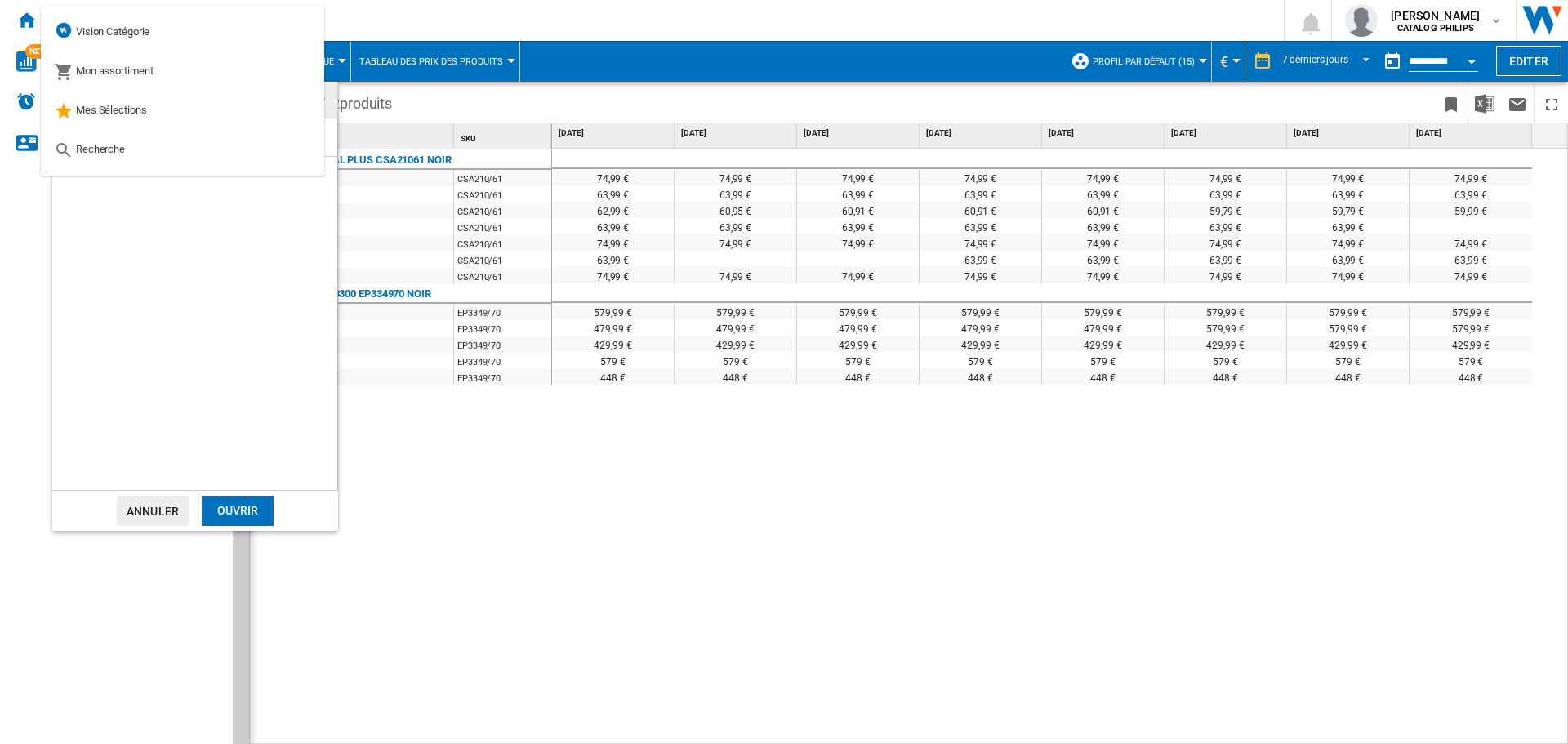
click at [534, 511] on md-backdrop at bounding box center [784, 372] width 1568 height 744
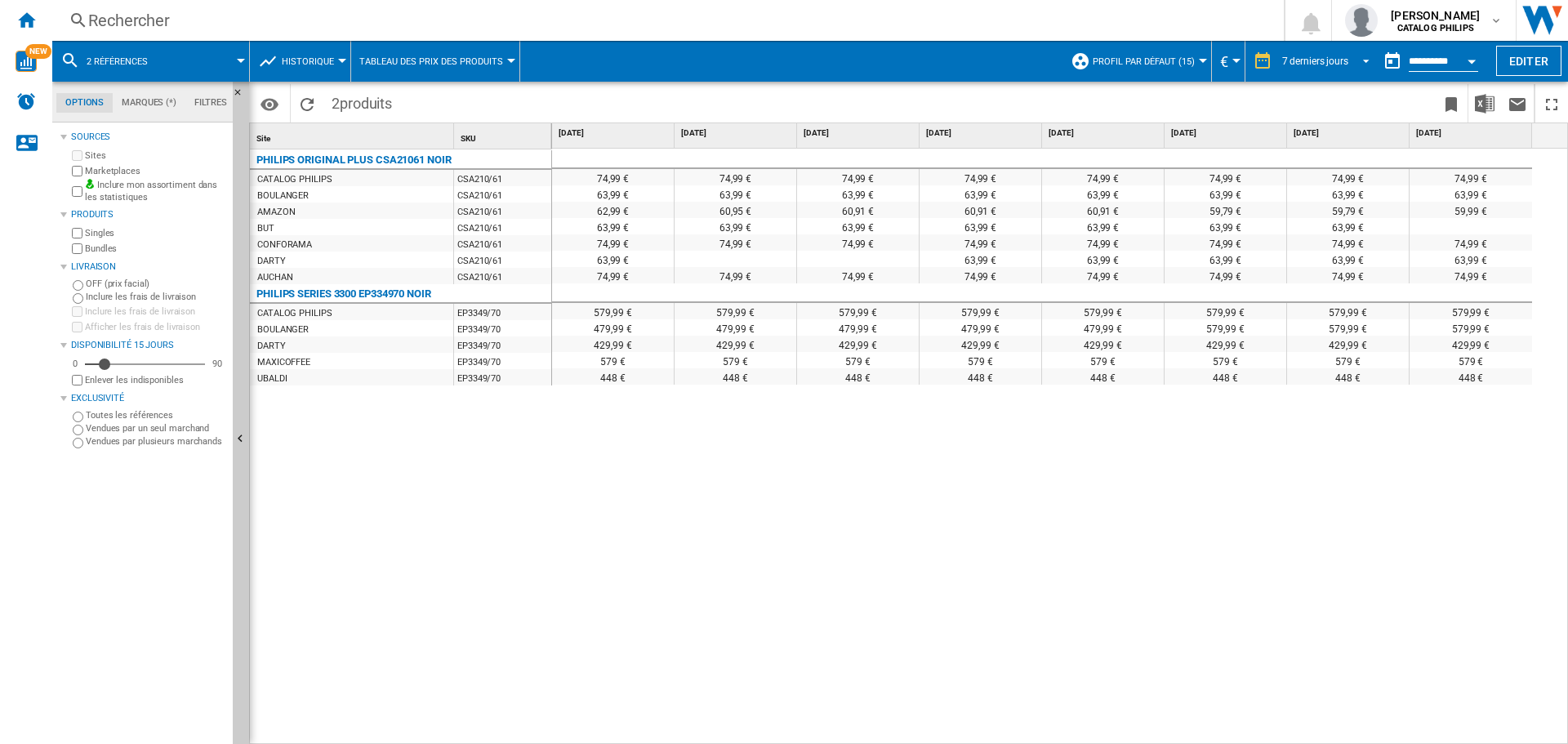
click at [1352, 52] on span "REPORTS.WIZARD.STEPS.REPORT.STEPS.REPORT_OPTIONS.PERIOD: 7 derniers jours" at bounding box center [1361, 60] width 20 height 15
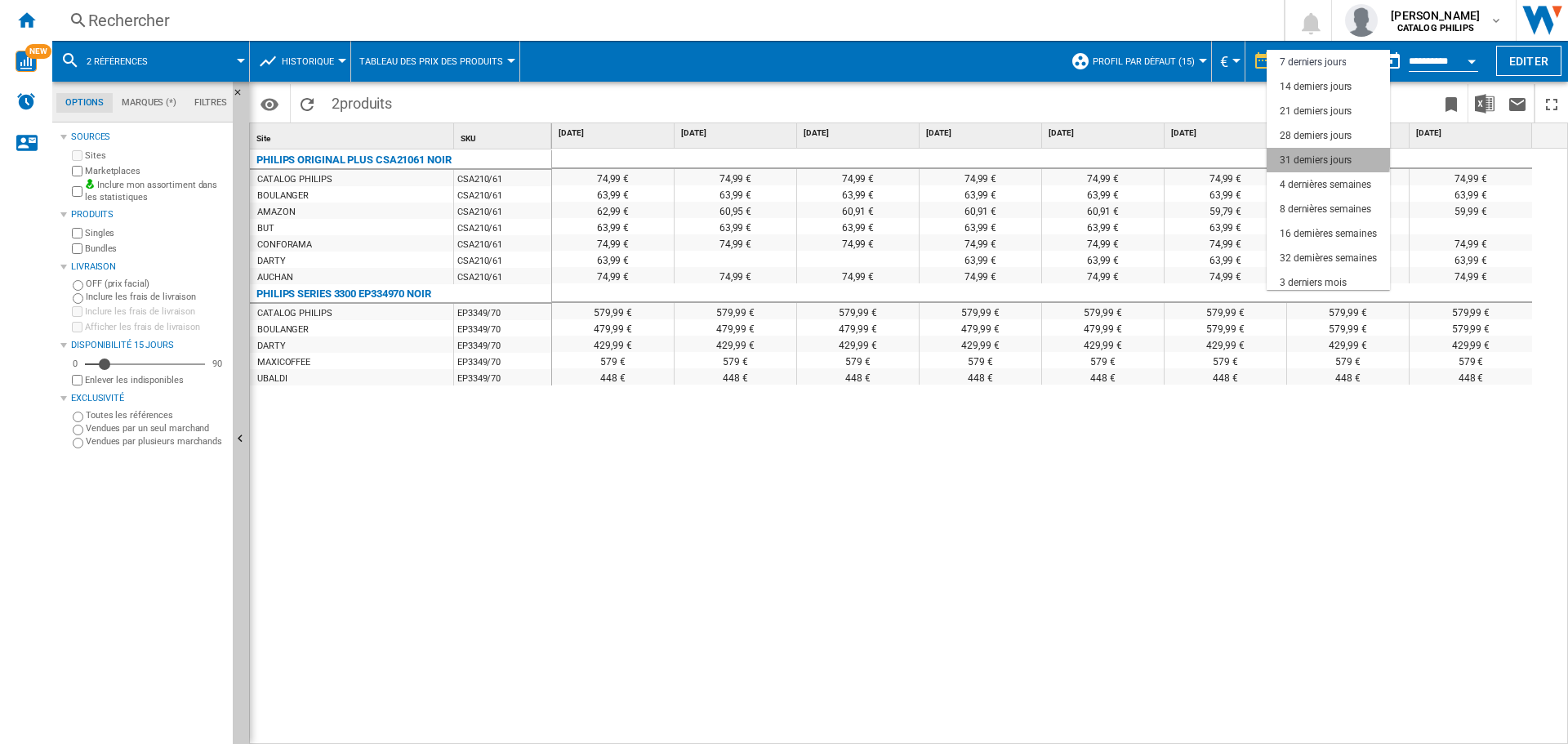
click at [1318, 154] on div "31 derniers jours" at bounding box center [1315, 160] width 72 height 14
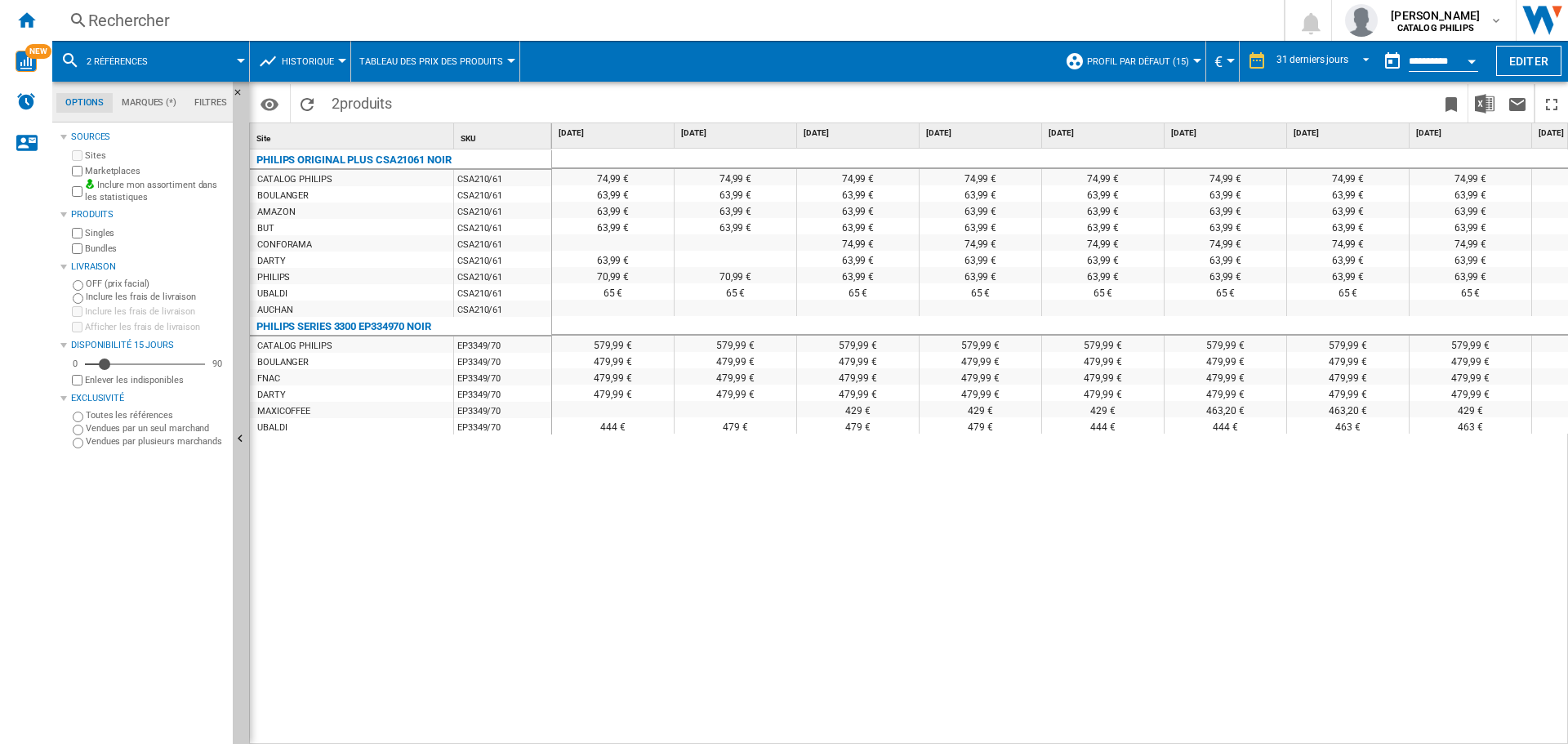
drag, startPoint x: 721, startPoint y: 733, endPoint x: 768, endPoint y: 731, distance: 47.0
click at [768, 731] on div "74,99 € 74,99 € 74,99 € 74,99 € 74,99 € 74,99 € 74,99 € 74,99 € 74,99 € 74,99 €…" at bounding box center [1061, 447] width 1017 height 596
